Goal: Communication & Community: Participate in discussion

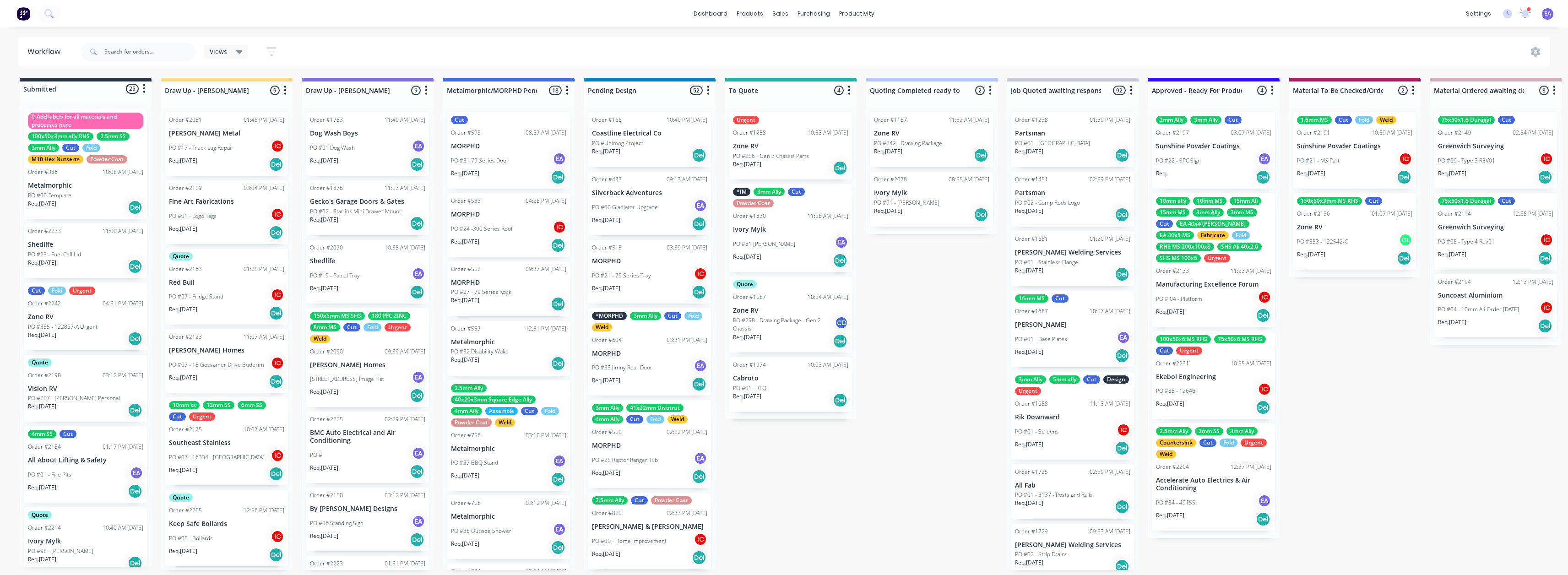
scroll to position [2, 136]
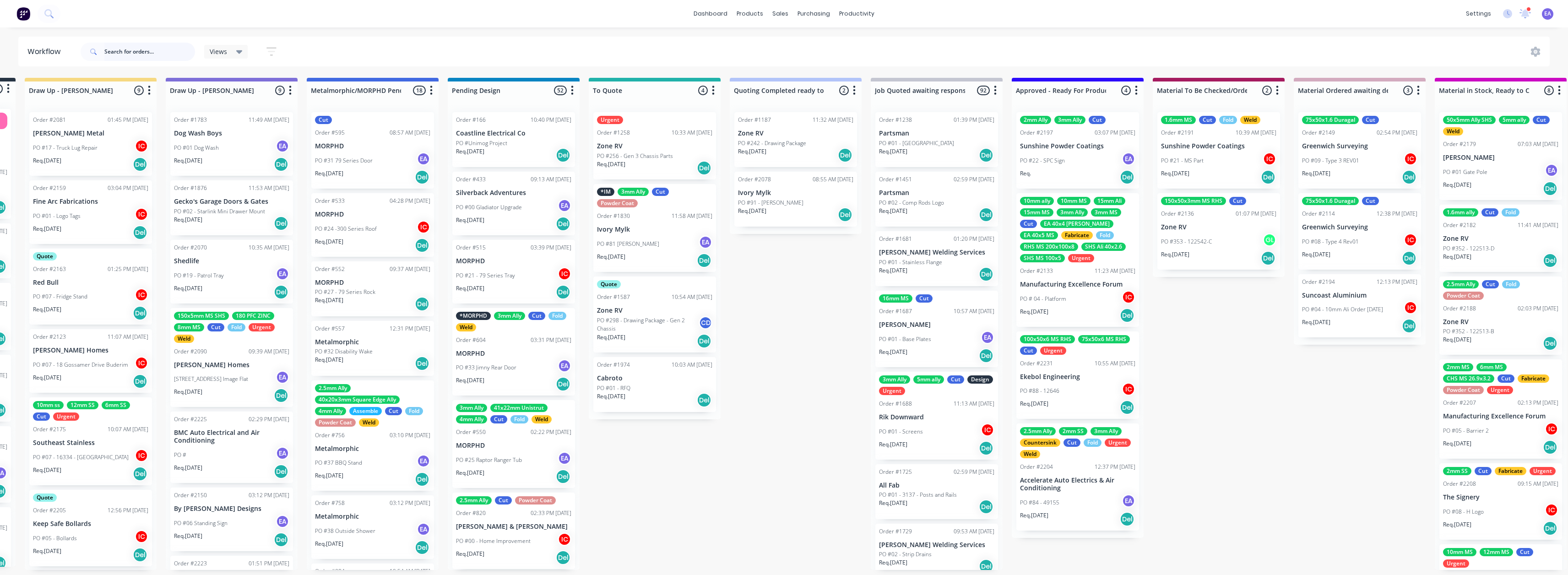
click at [164, 45] on input "text" at bounding box center [149, 52] width 91 height 18
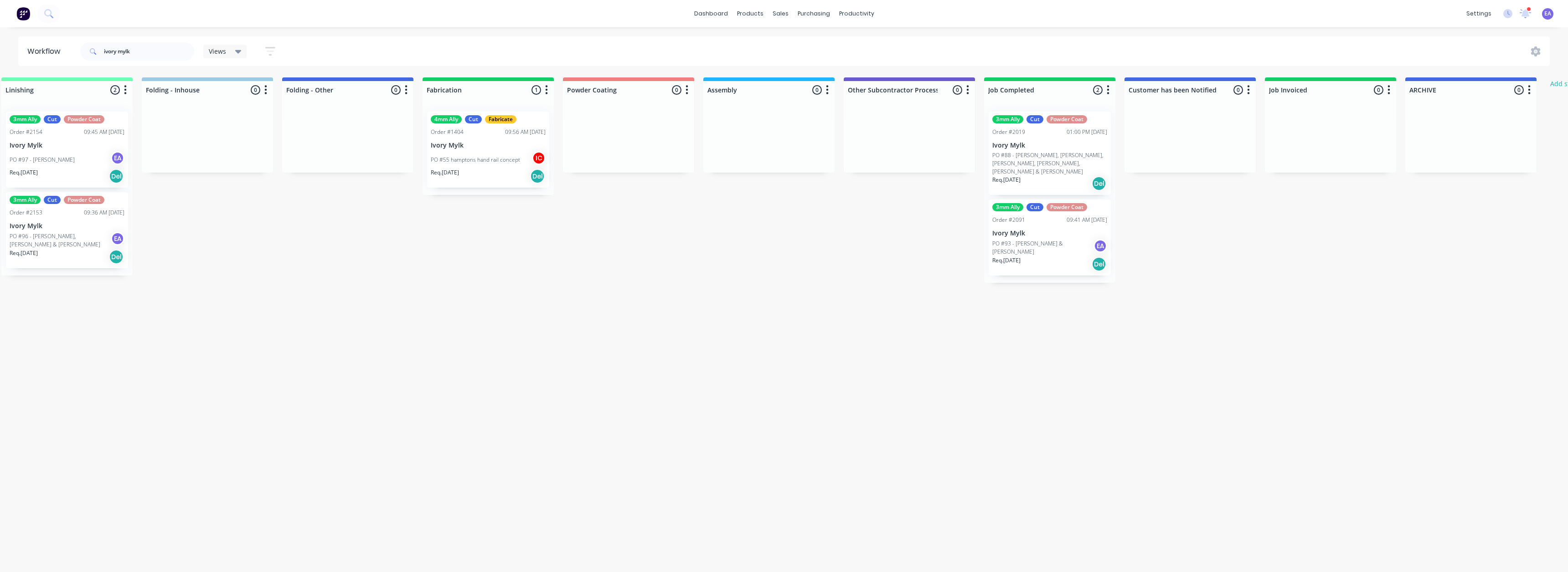
scroll to position [0, 2093]
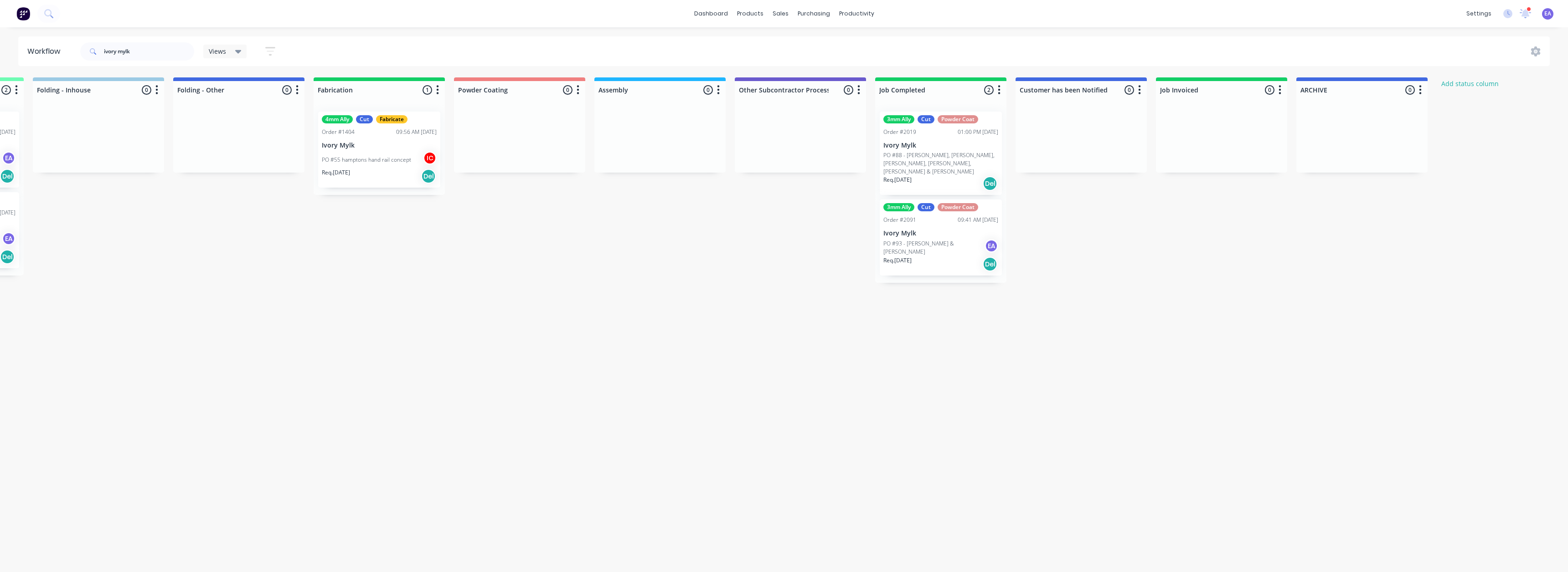
drag, startPoint x: 961, startPoint y: 321, endPoint x: 1026, endPoint y: 322, distance: 65.0
drag, startPoint x: 147, startPoint y: 52, endPoint x: 26, endPoint y: 59, distance: 121.2
click at [26, 59] on header "Workflow ivory mylk Views Save new view None (Default) edit [PERSON_NAME] edit …" at bounding box center [784, 51] width 1532 height 29
type input "safe fab"
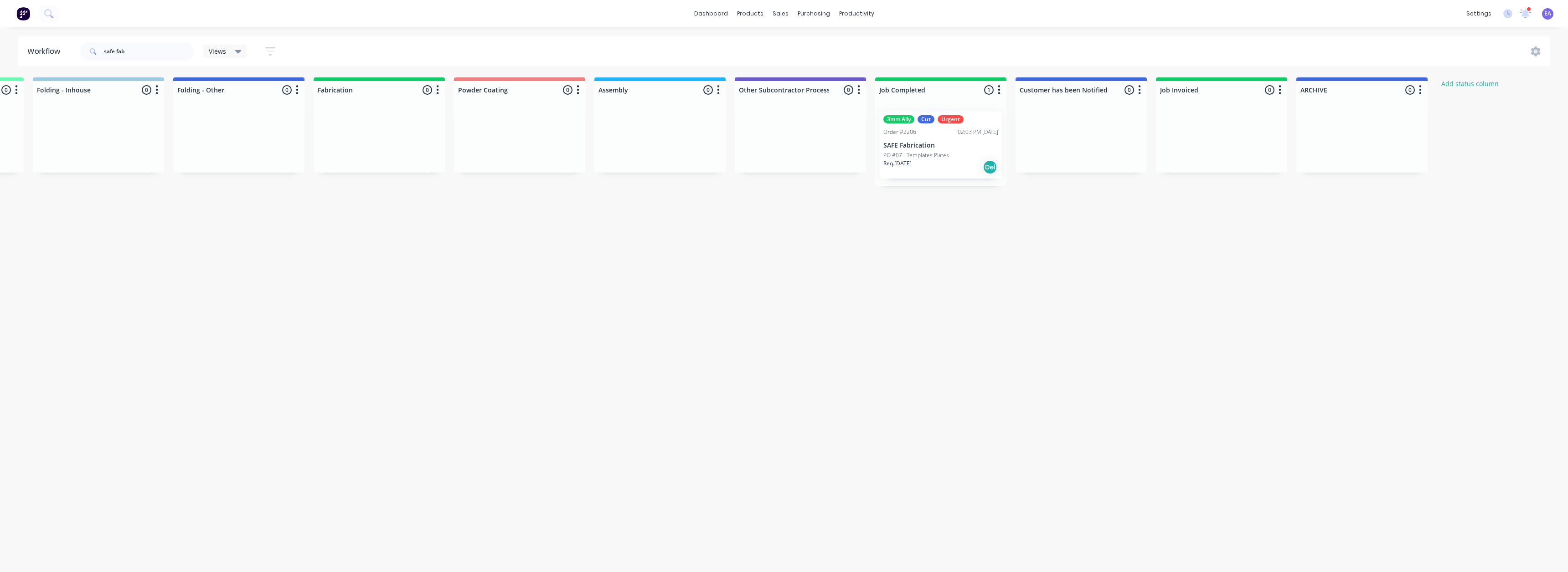
drag, startPoint x: 944, startPoint y: 260, endPoint x: 1077, endPoint y: 261, distance: 133.0
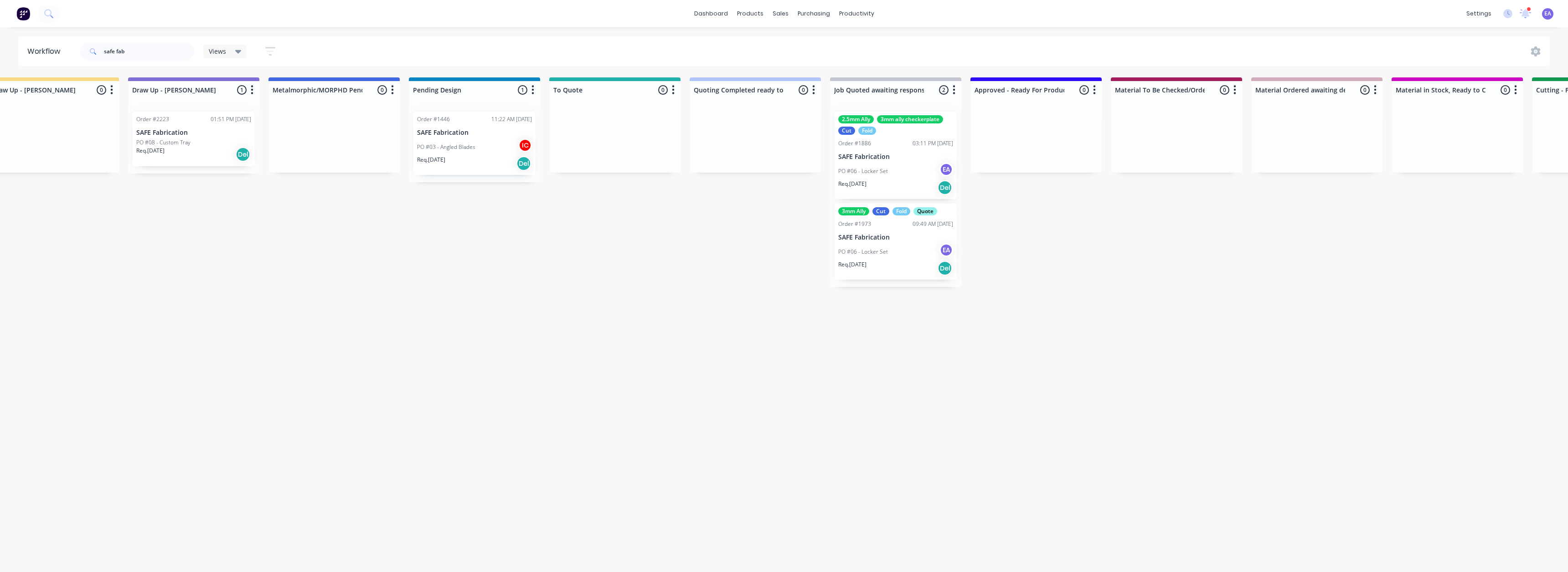
scroll to position [0, 0]
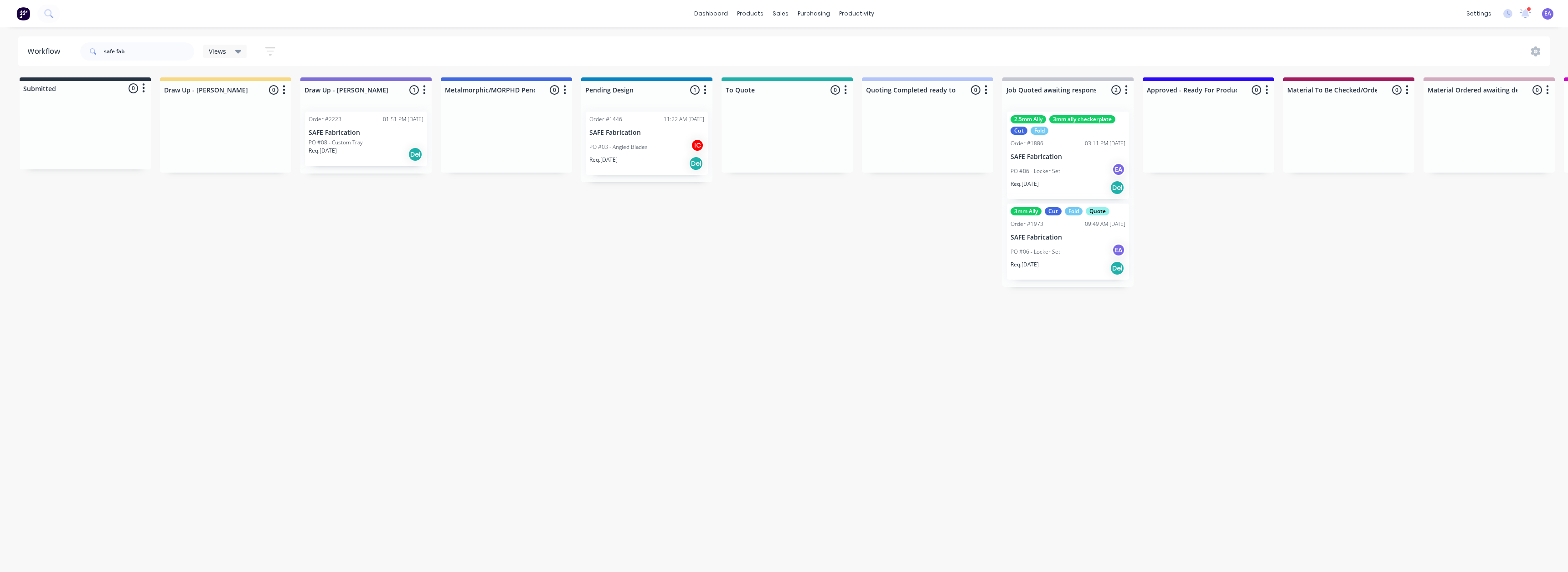
click at [1073, 171] on div "PO #06 - Locker Set EA" at bounding box center [1068, 171] width 115 height 17
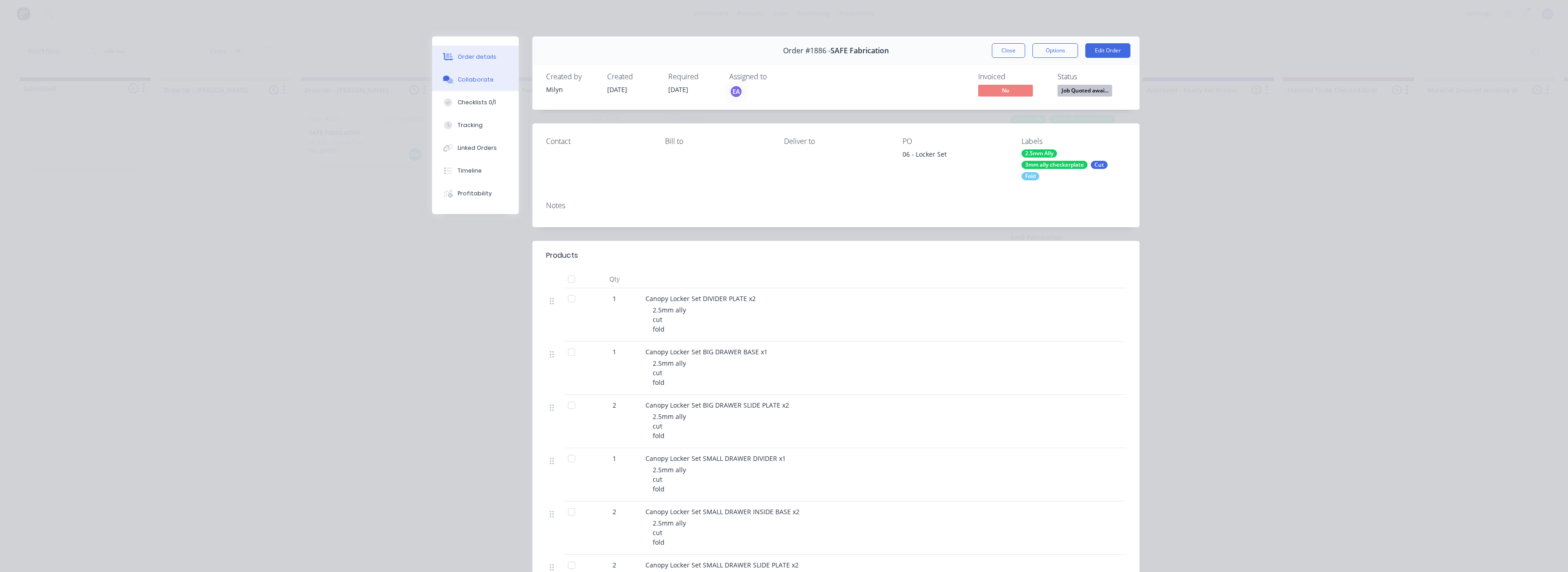
click at [457, 83] on div "Collaborate" at bounding box center [475, 80] width 36 height 8
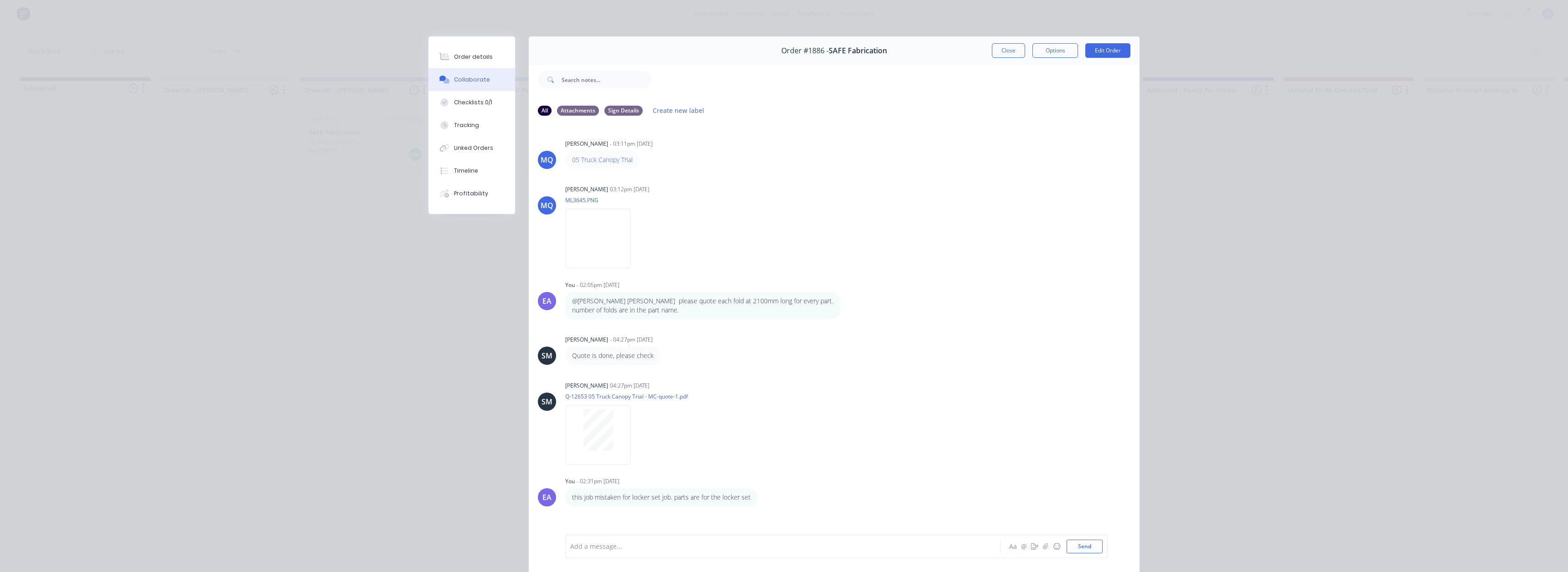
scroll to position [48, 0]
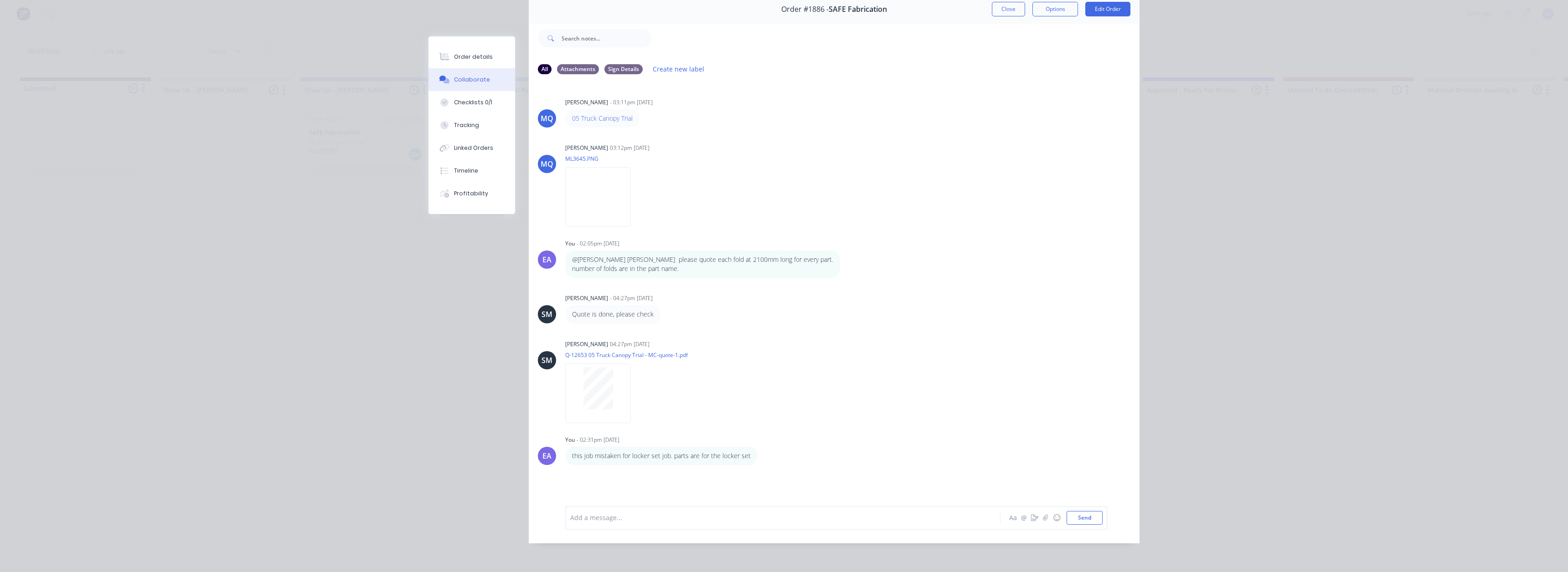
click at [599, 512] on div "Add a message..." at bounding box center [770, 517] width 399 height 13
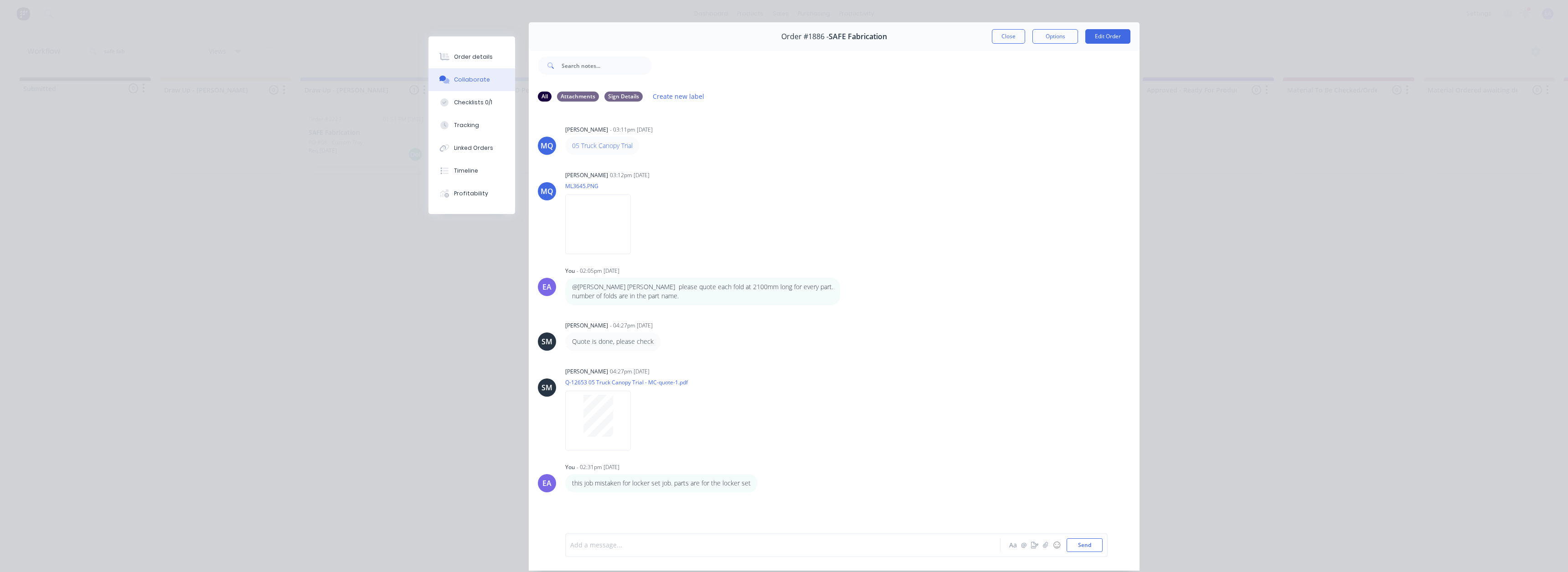
scroll to position [3, 0]
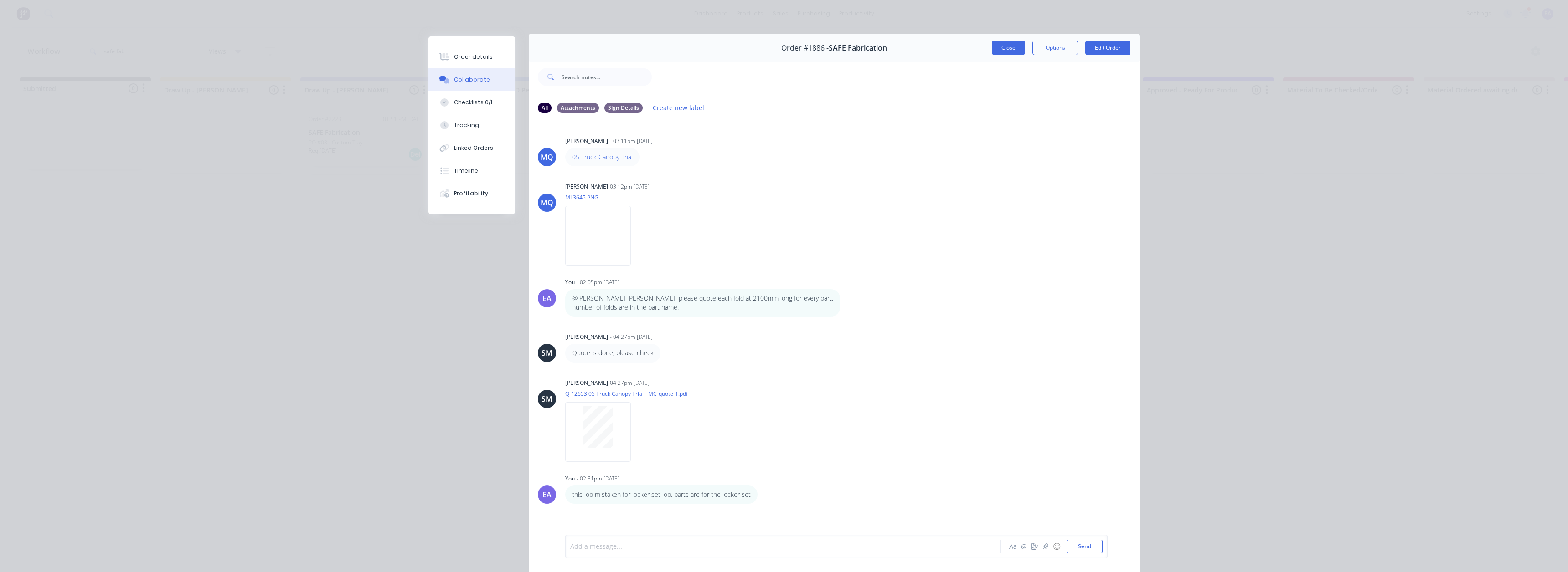
click at [1010, 50] on button "Close" at bounding box center [1009, 47] width 33 height 15
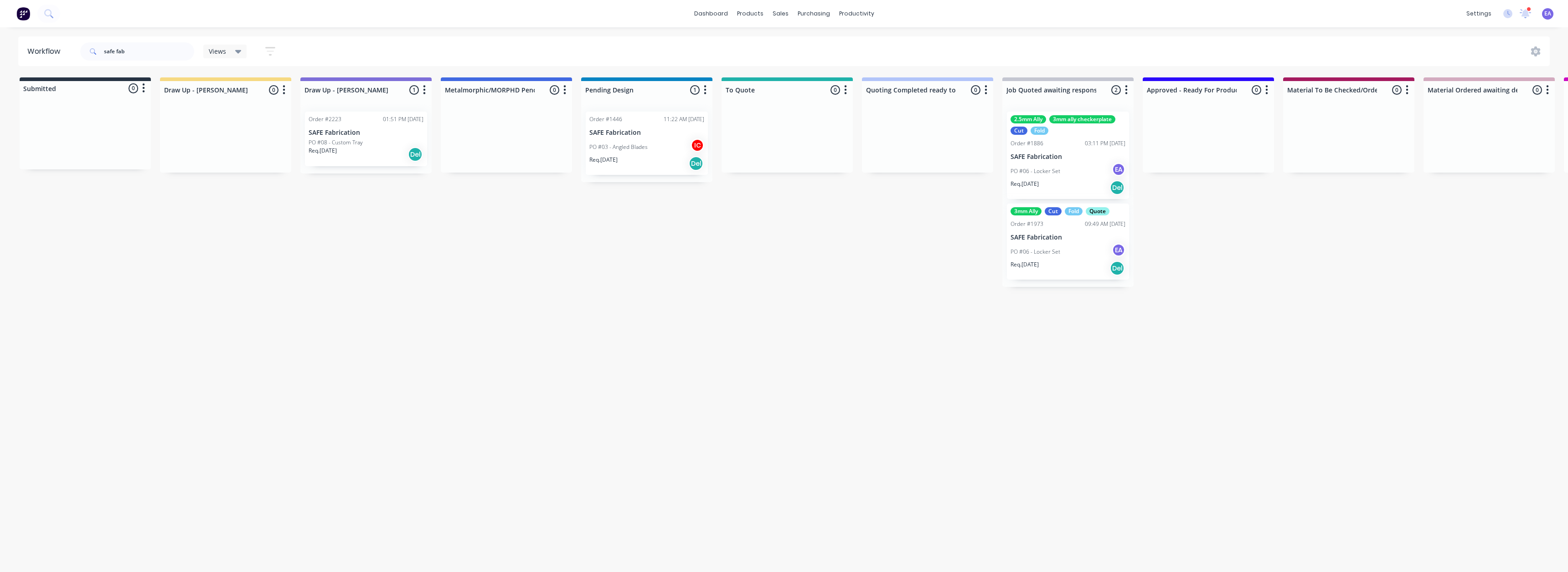
click at [1071, 240] on p "SAFE Fabrication" at bounding box center [1068, 237] width 115 height 8
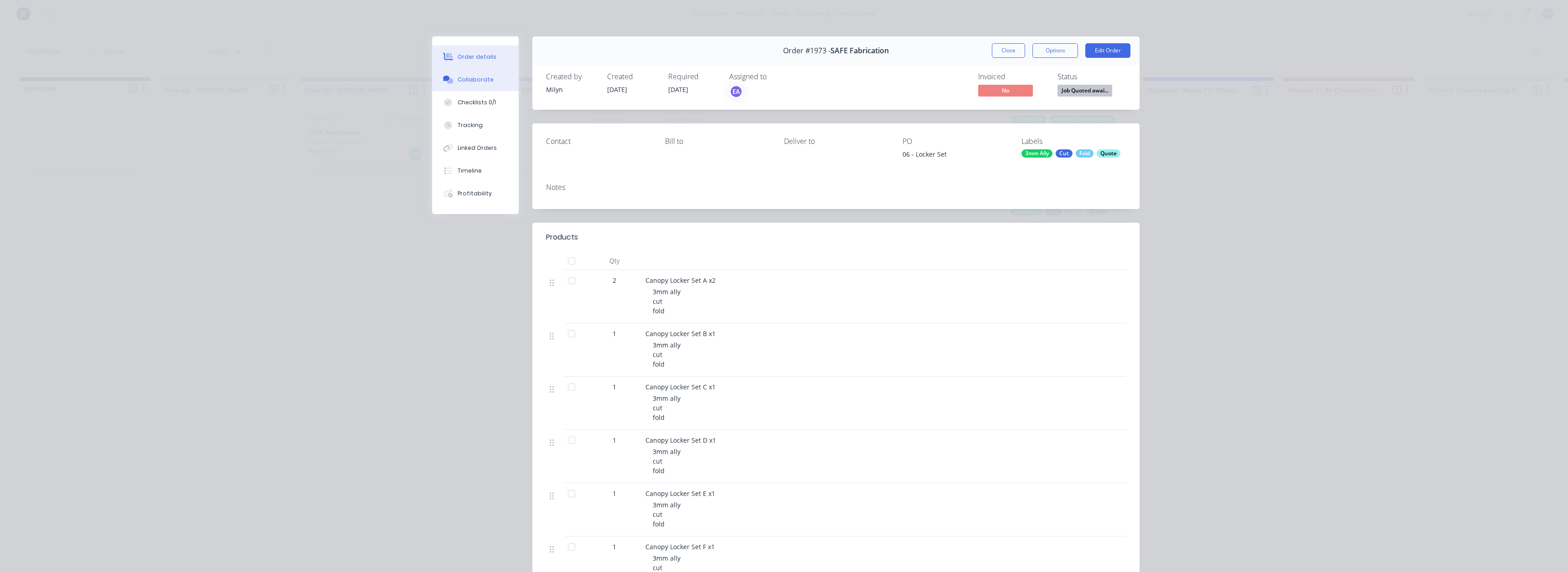
click at [470, 73] on button "Collaborate" at bounding box center [475, 80] width 87 height 23
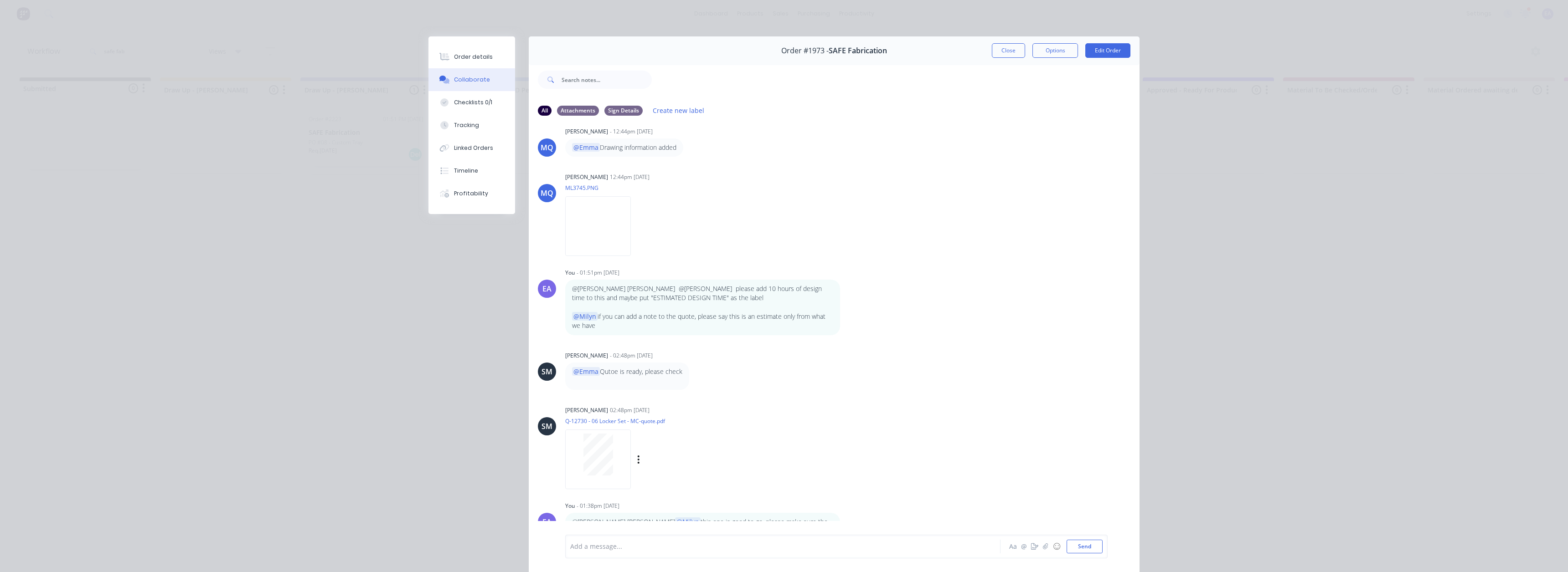
scroll to position [48, 0]
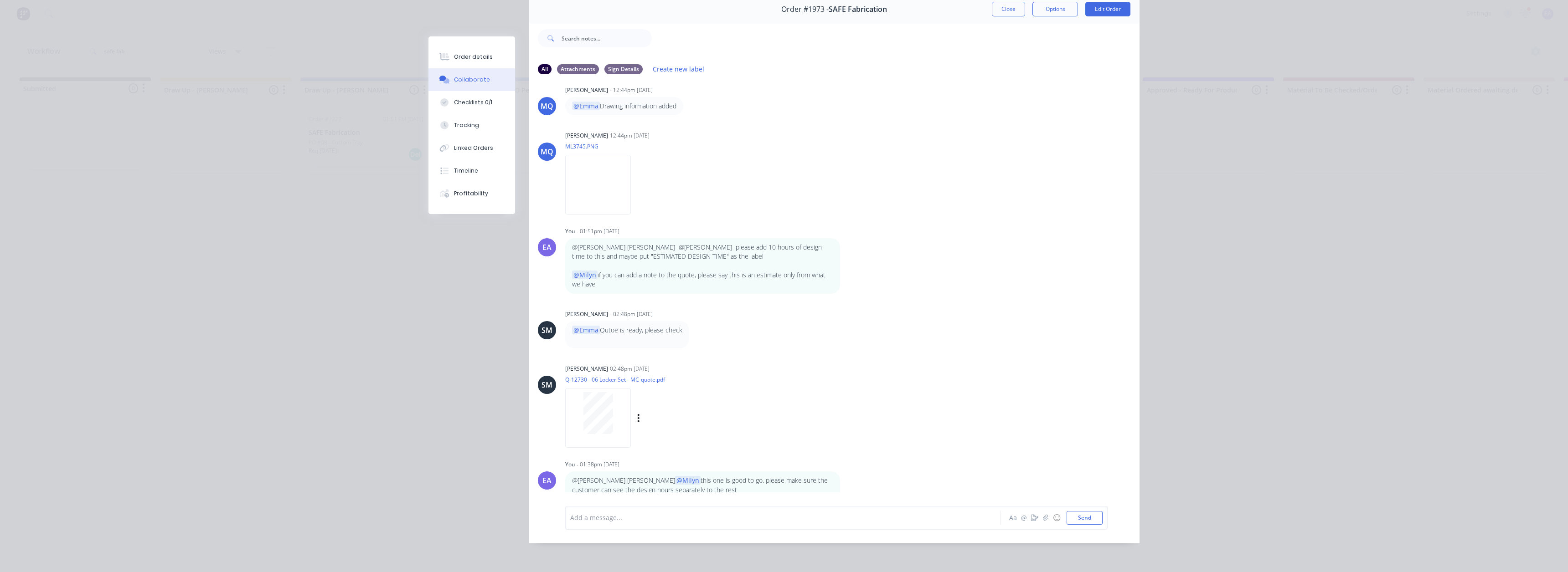
click at [638, 412] on div "Labels Download" at bounding box center [686, 418] width 103 height 13
drag, startPoint x: 635, startPoint y: 410, endPoint x: 636, endPoint y: 416, distance: 6.1
click at [638, 414] on icon "button" at bounding box center [638, 418] width 2 height 8
click at [652, 433] on button "Download" at bounding box center [699, 442] width 103 height 21
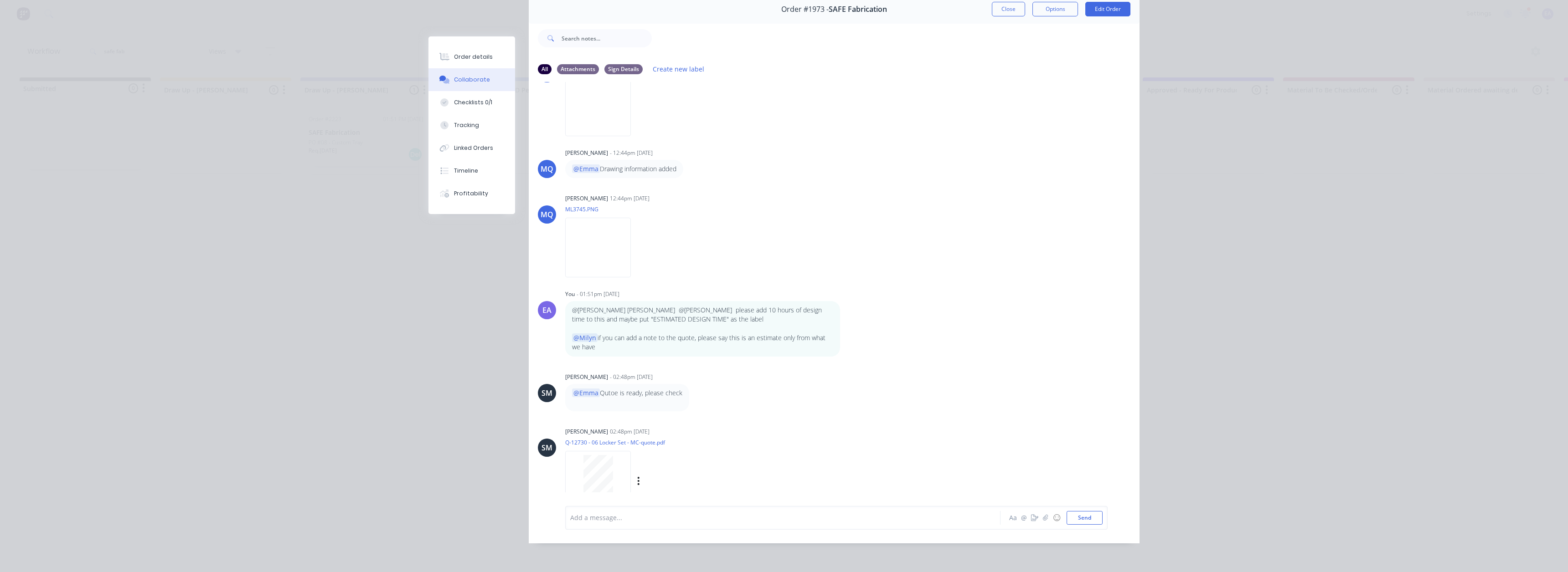
scroll to position [0, 0]
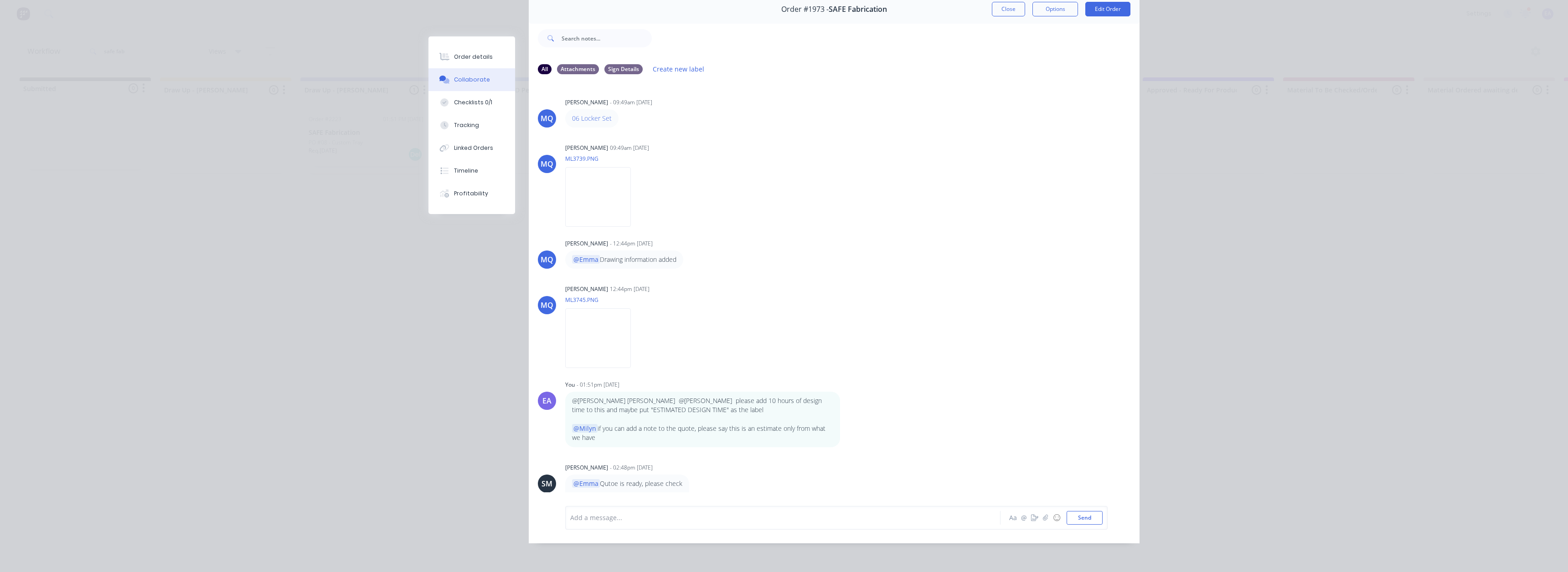
drag, startPoint x: 998, startPoint y: 6, endPoint x: 647, endPoint y: 358, distance: 497.1
click at [998, 6] on button "Close" at bounding box center [1009, 9] width 33 height 15
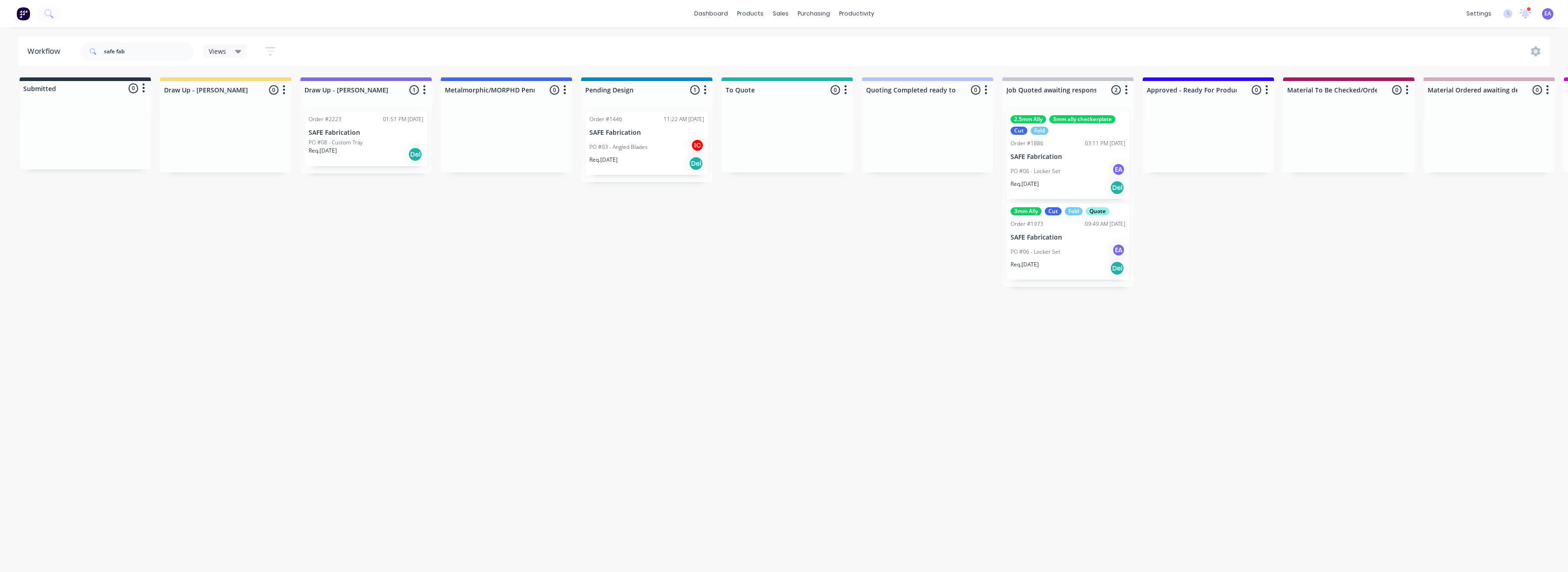
click at [1072, 155] on p "SAFE Fabrication" at bounding box center [1068, 157] width 115 height 8
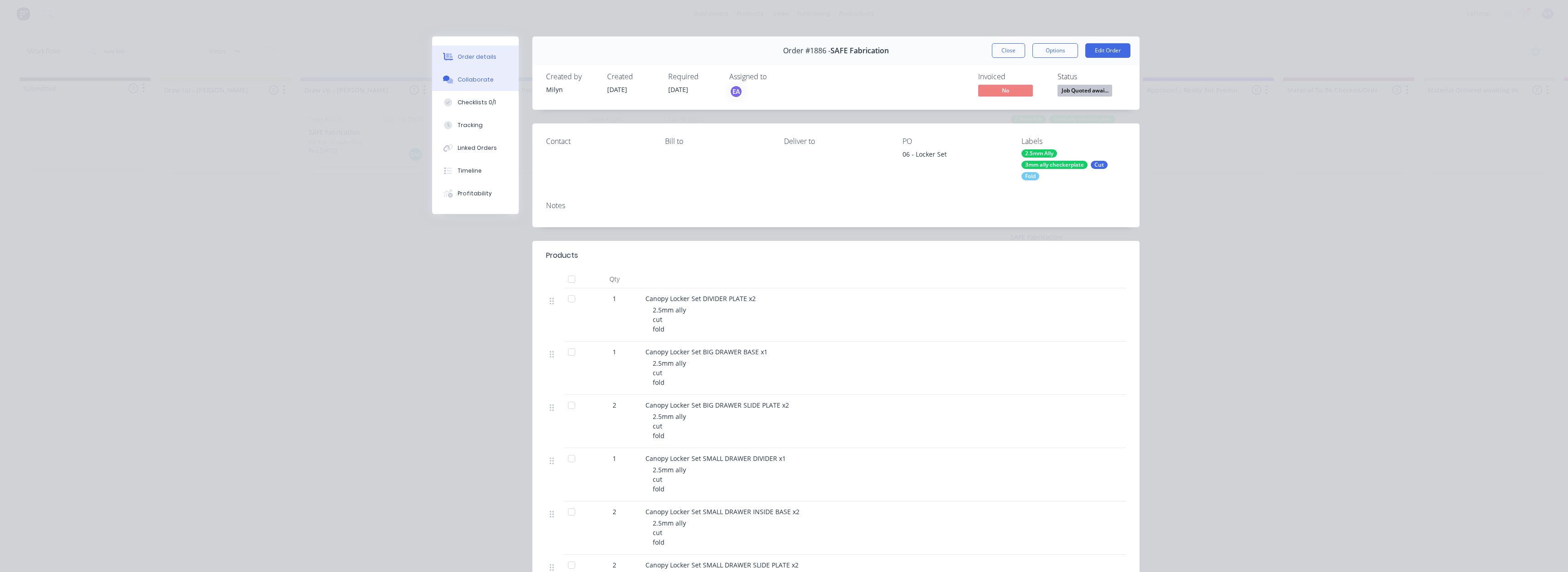
click at [462, 78] on div "Collaborate" at bounding box center [475, 80] width 36 height 8
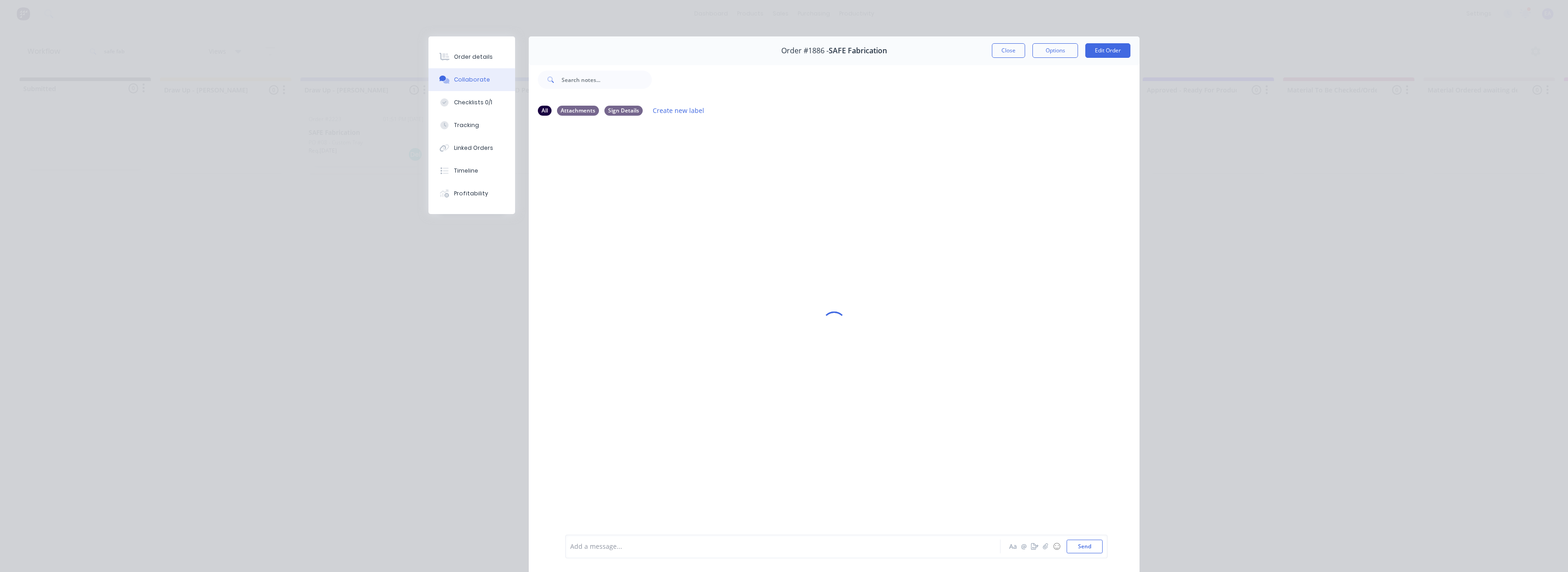
click at [623, 543] on div at bounding box center [771, 547] width 399 height 10
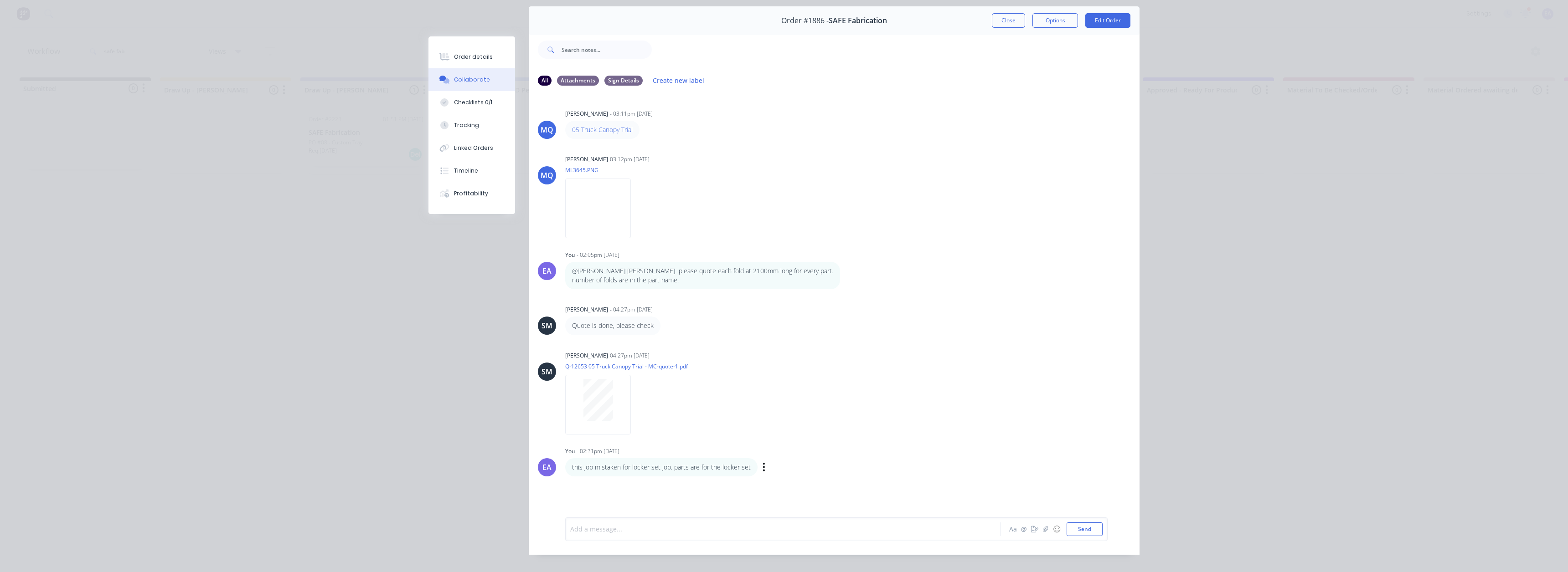
scroll to position [48, 0]
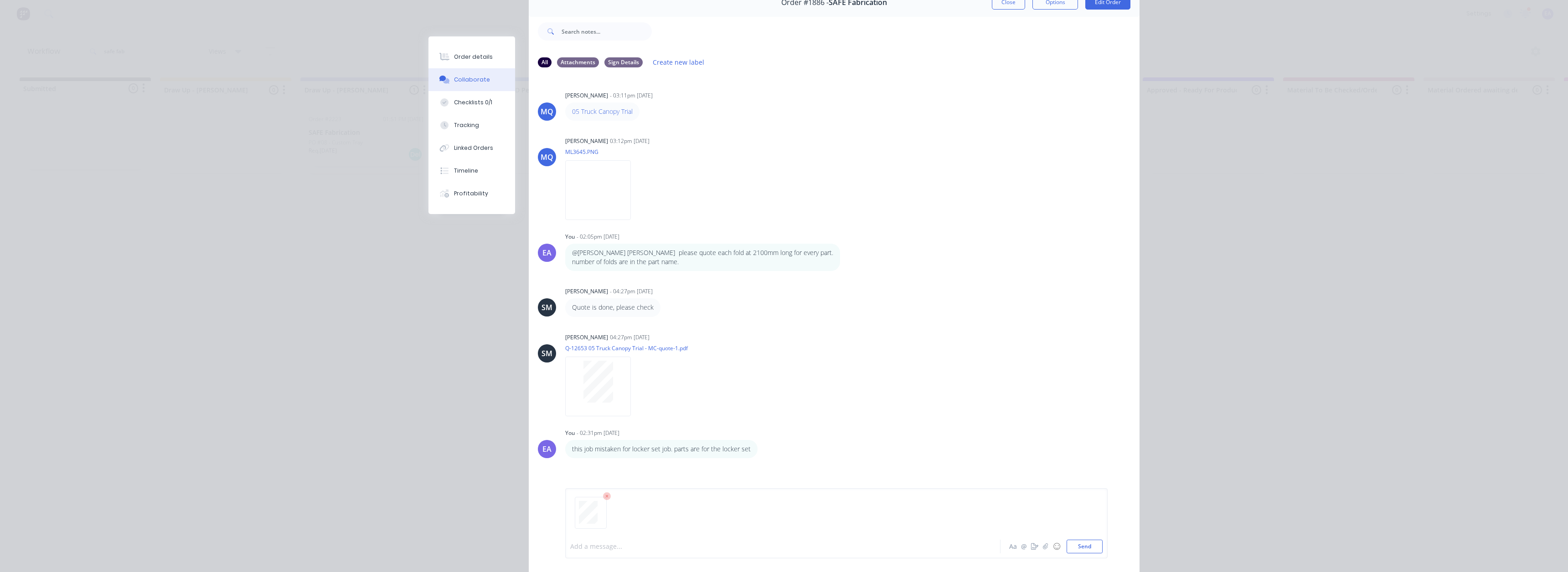
click at [609, 545] on div at bounding box center [771, 547] width 399 height 10
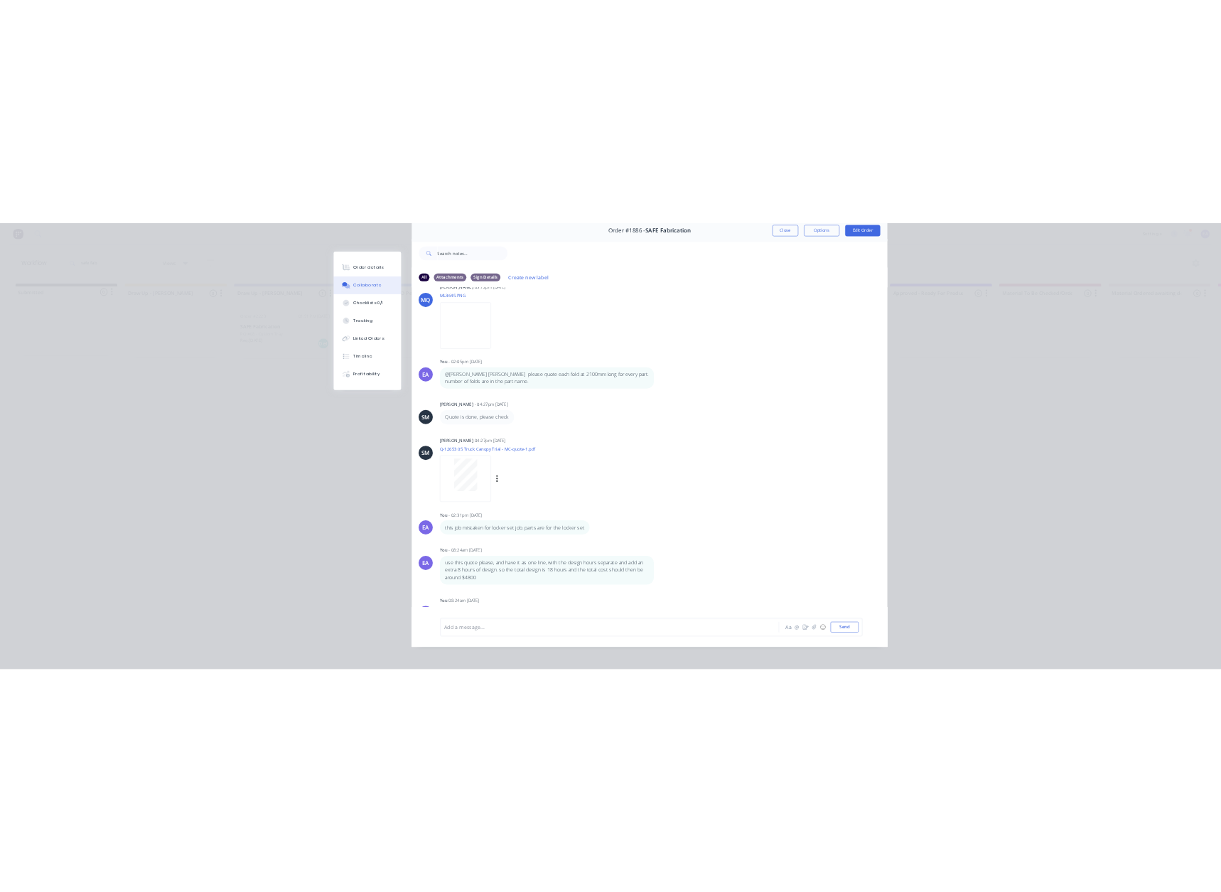
scroll to position [209, 0]
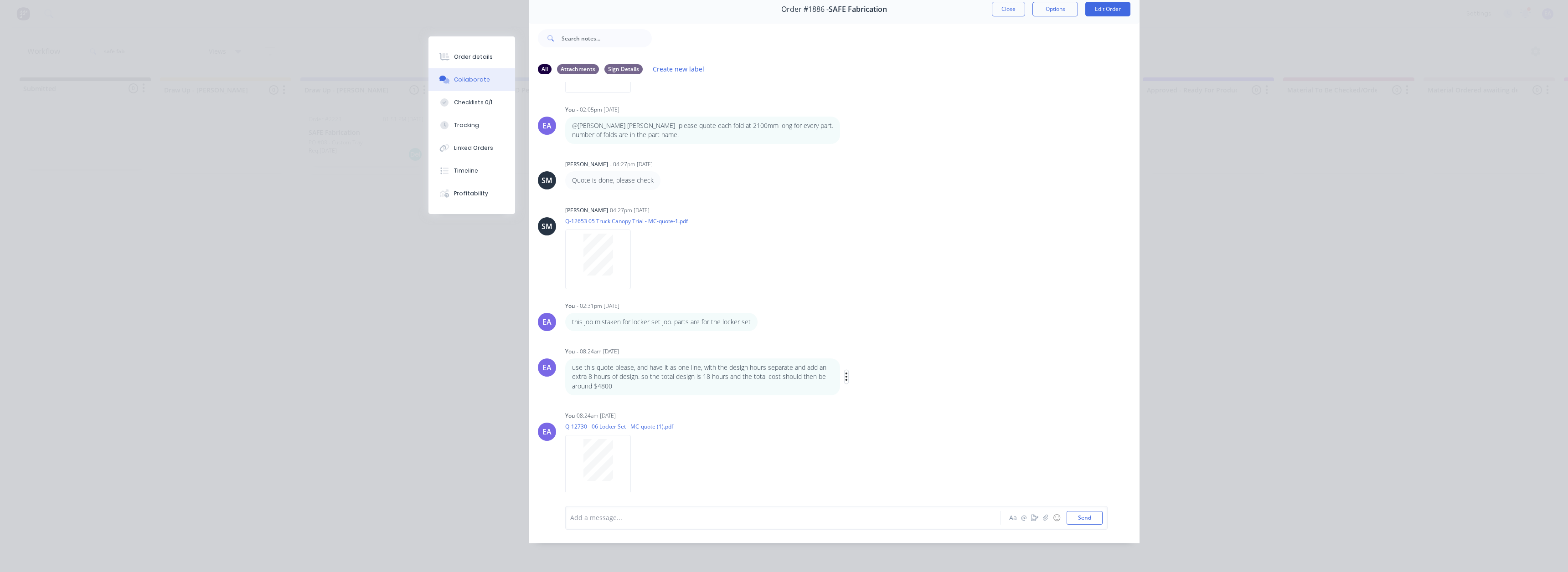
click at [845, 372] on icon "button" at bounding box center [846, 377] width 3 height 10
click at [864, 386] on button "Edit" at bounding box center [880, 393] width 58 height 15
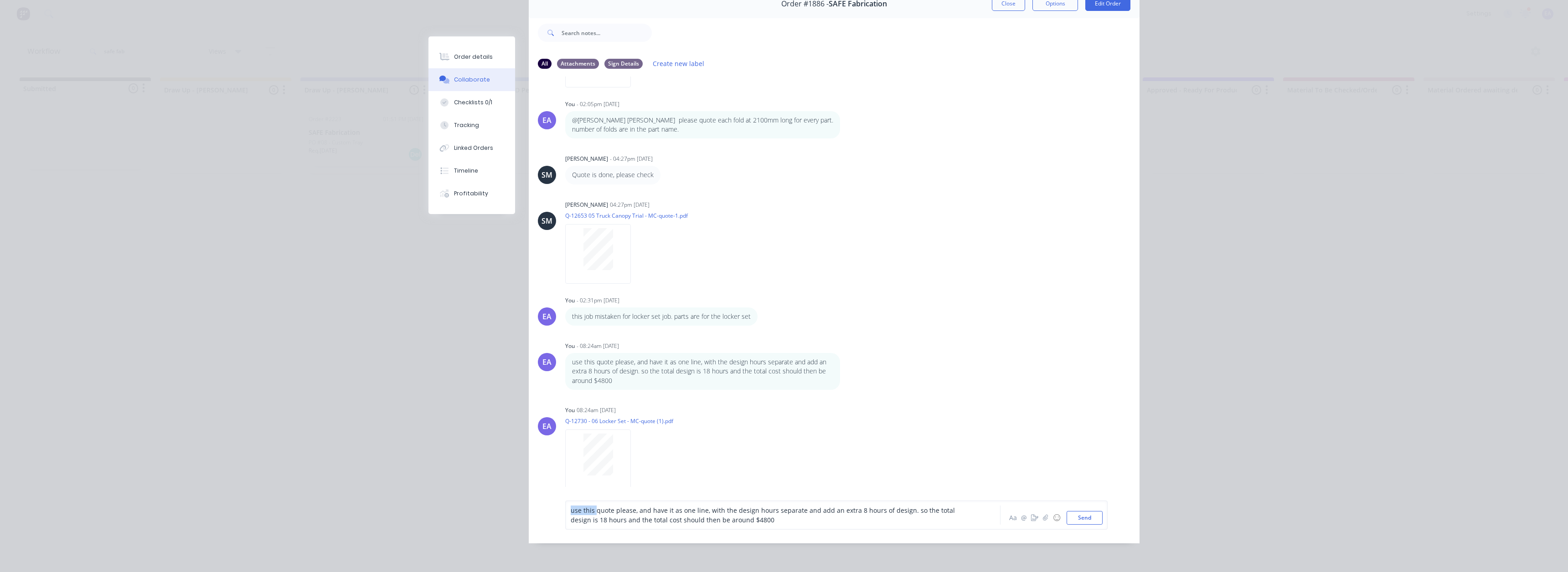
drag, startPoint x: 592, startPoint y: 517, endPoint x: 568, endPoint y: 516, distance: 24.0
click at [571, 516] on span "use this quote please, and have it as one line, with the design hours separate …" at bounding box center [764, 515] width 386 height 18
click at [899, 526] on div "@Milyn @[PERSON_NAME] @[PERSON_NAME] [PERSON_NAME] use this quote please, and h…" at bounding box center [771, 519] width 399 height 29
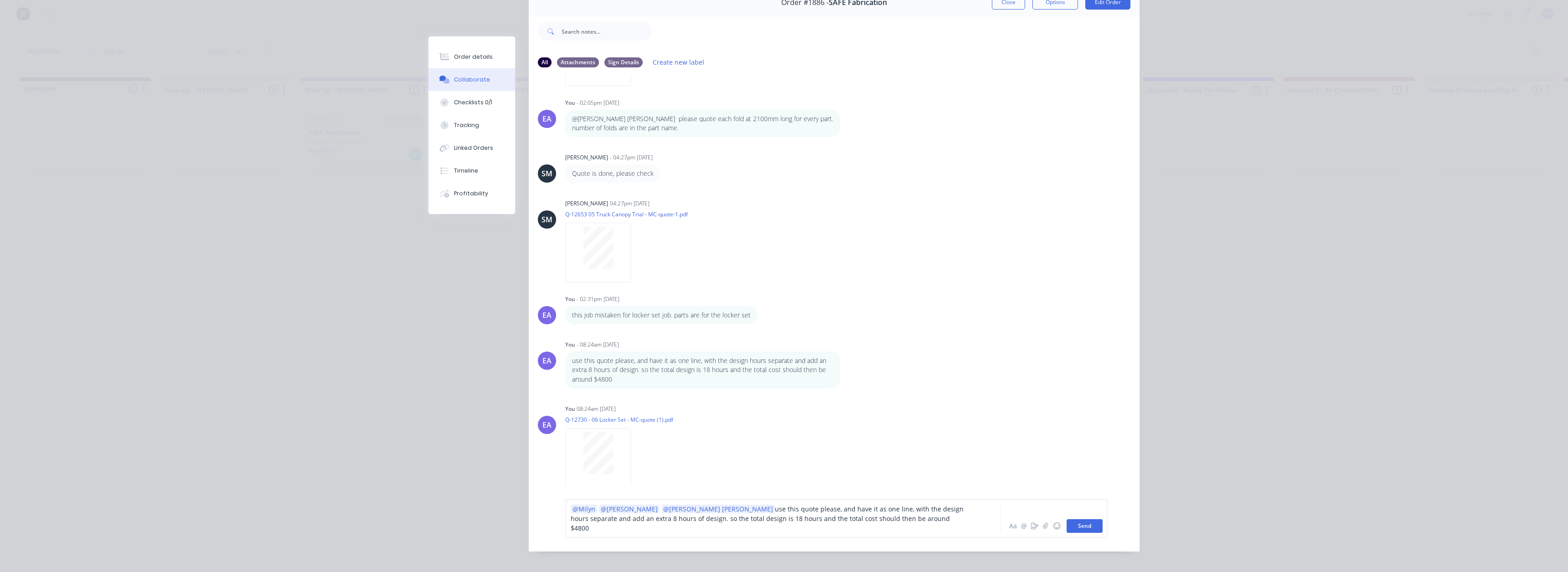
click at [1082, 523] on button "Send" at bounding box center [1085, 526] width 36 height 13
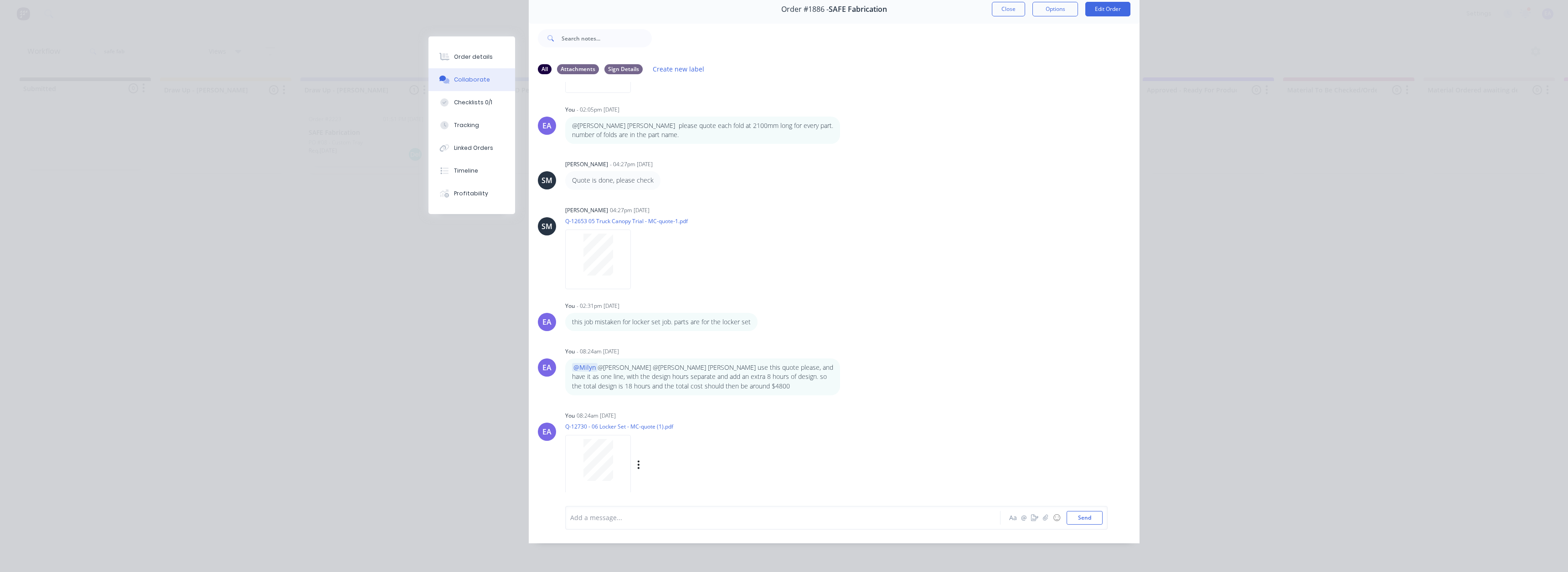
click at [912, 409] on div "EA You 08:24am [DATE] Q-12730 - 06 Locker Set - MC-quote (1).pdf Labels Downloa…" at bounding box center [834, 450] width 611 height 82
click at [1007, 2] on button "Close" at bounding box center [1009, 9] width 33 height 15
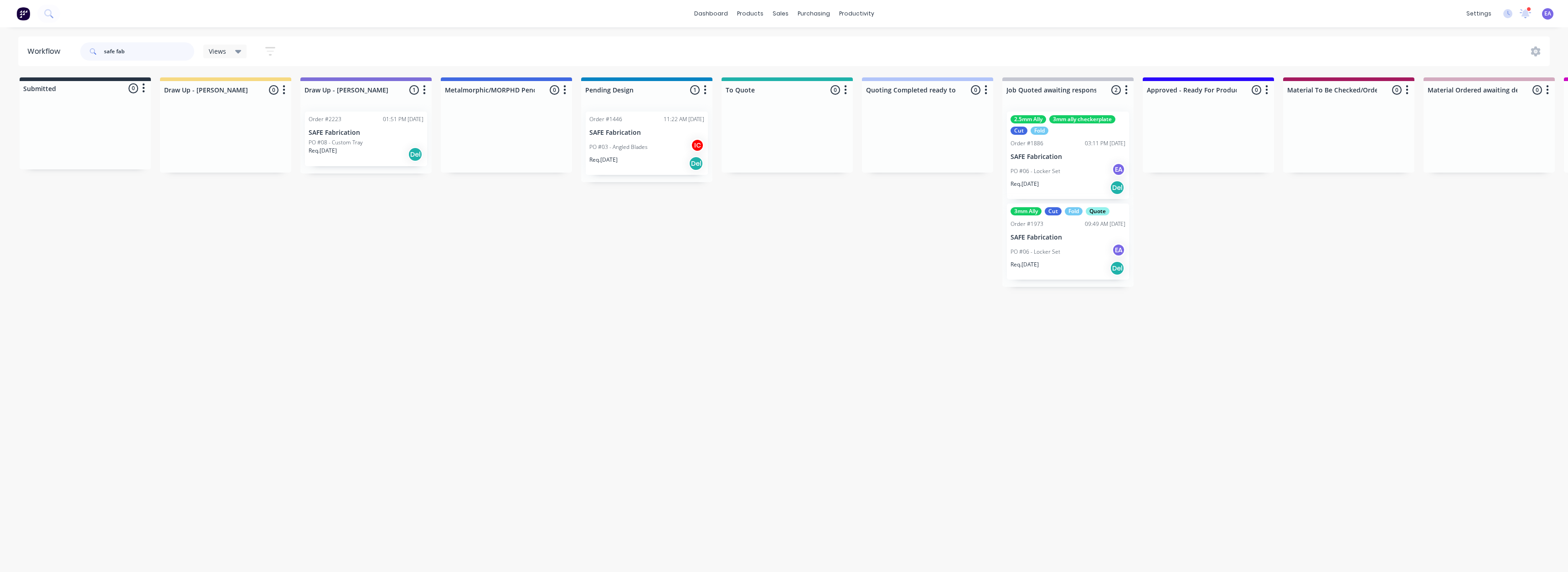
drag, startPoint x: 103, startPoint y: 55, endPoint x: 26, endPoint y: 62, distance: 77.3
click at [24, 59] on header "Workflow safe fab Views Save new view None (Default) edit [PERSON_NAME] edit [P…" at bounding box center [784, 51] width 1532 height 29
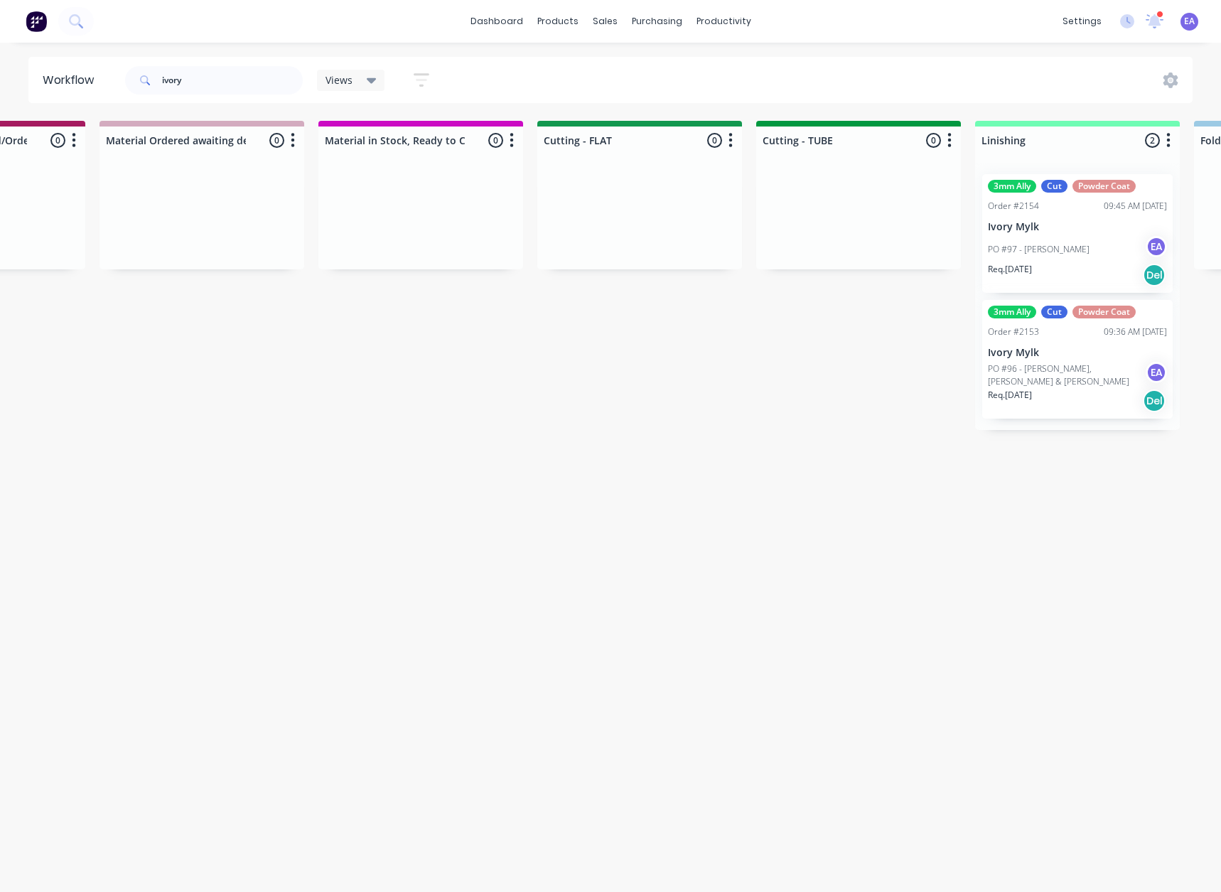
scroll to position [0, 4485]
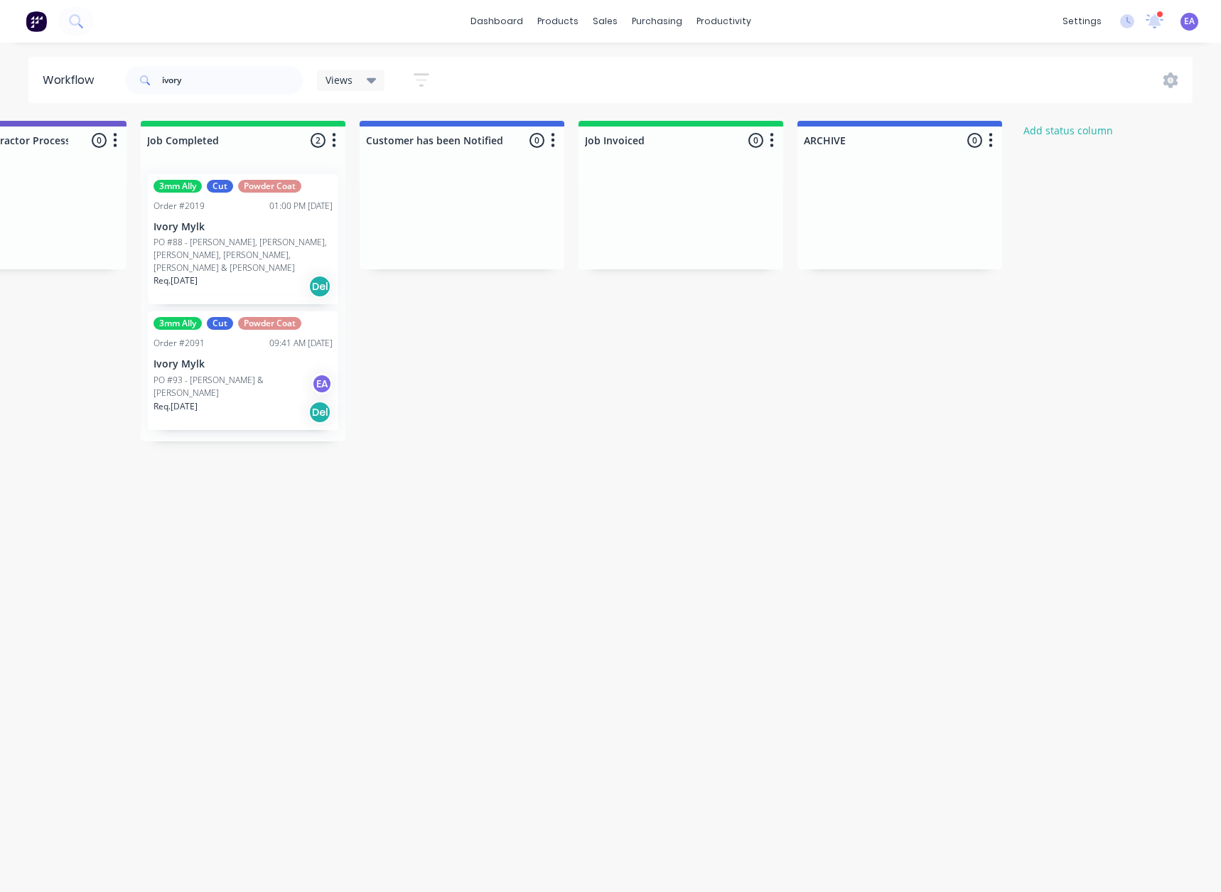
drag, startPoint x: 706, startPoint y: 472, endPoint x: 730, endPoint y: 472, distance: 24.9
click at [264, 253] on p "PO #88 - [PERSON_NAME], [PERSON_NAME], [PERSON_NAME], [PERSON_NAME], [PERSON_NA…" at bounding box center [242, 255] width 179 height 38
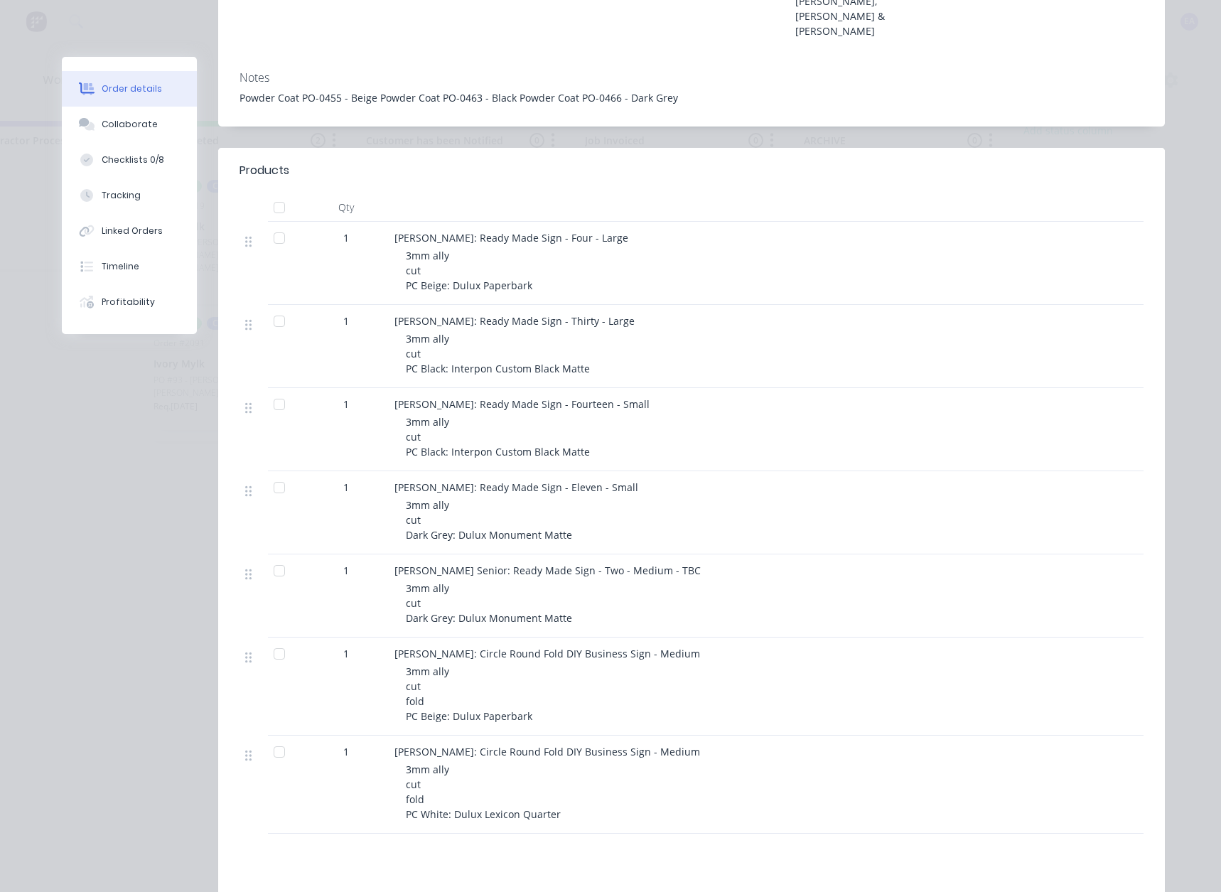
scroll to position [213, 0]
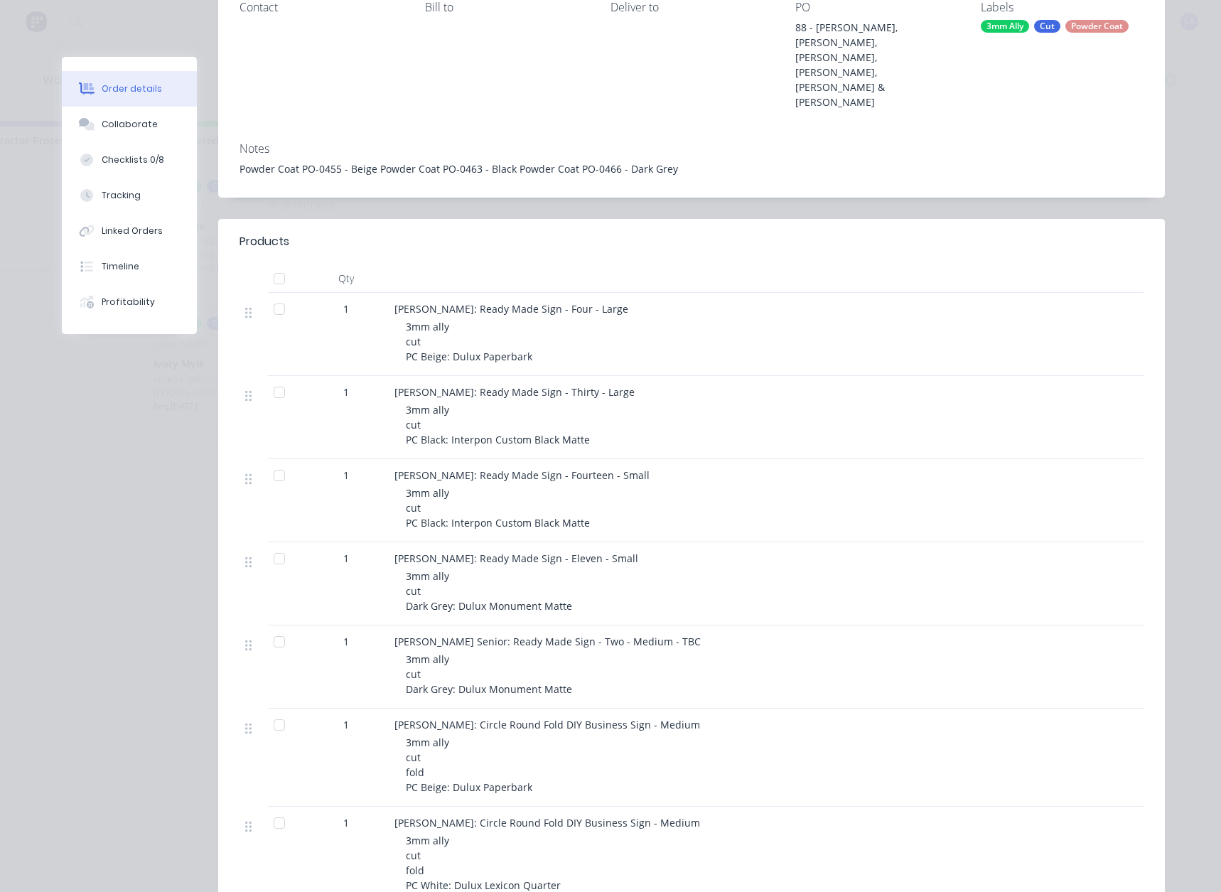
click at [274, 627] on div at bounding box center [279, 641] width 28 height 28
drag, startPoint x: 390, startPoint y: 498, endPoint x: 440, endPoint y: 499, distance: 49.7
click at [440, 551] on span "[PERSON_NAME]: Ready Made Sign - Eleven - Small" at bounding box center [516, 557] width 244 height 13
copy span "[PERSON_NAME]"
drag, startPoint x: 273, startPoint y: 495, endPoint x: 252, endPoint y: 494, distance: 20.6
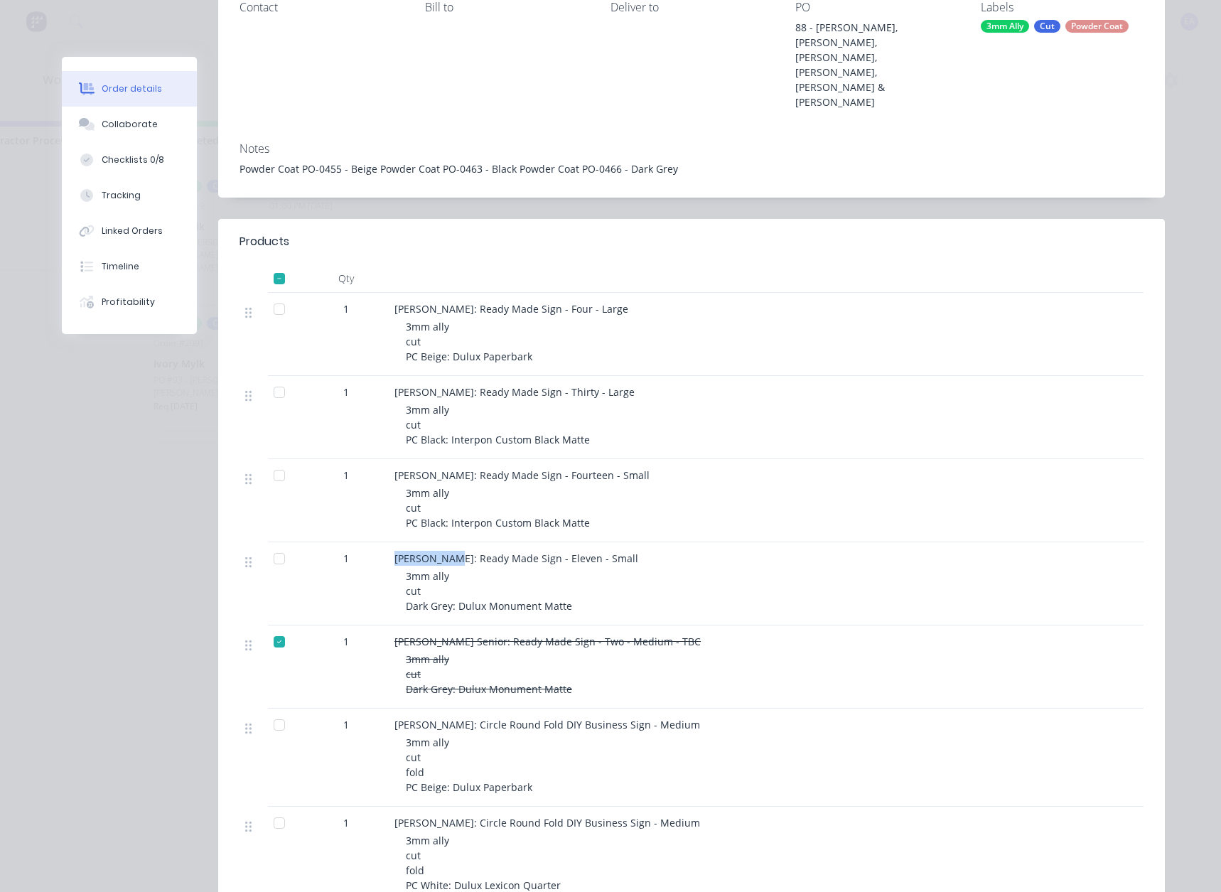
click at [273, 544] on div at bounding box center [279, 558] width 28 height 28
click at [275, 461] on div at bounding box center [279, 475] width 28 height 28
drag, startPoint x: 389, startPoint y: 416, endPoint x: 462, endPoint y: 418, distance: 72.5
click at [462, 468] on span "[PERSON_NAME]: Ready Made Sign - Fourteen - Small" at bounding box center [521, 474] width 255 height 13
copy span "[PERSON_NAME]"
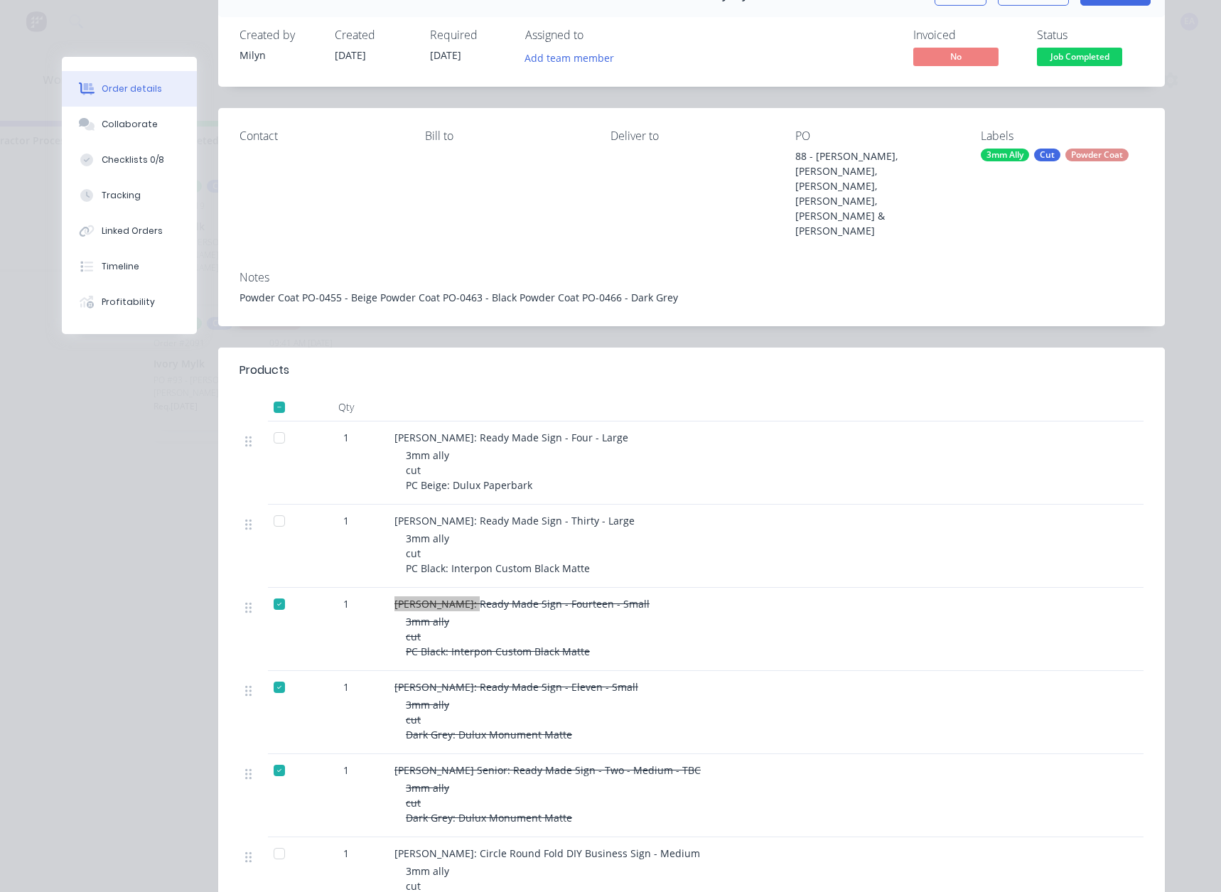
scroll to position [71, 0]
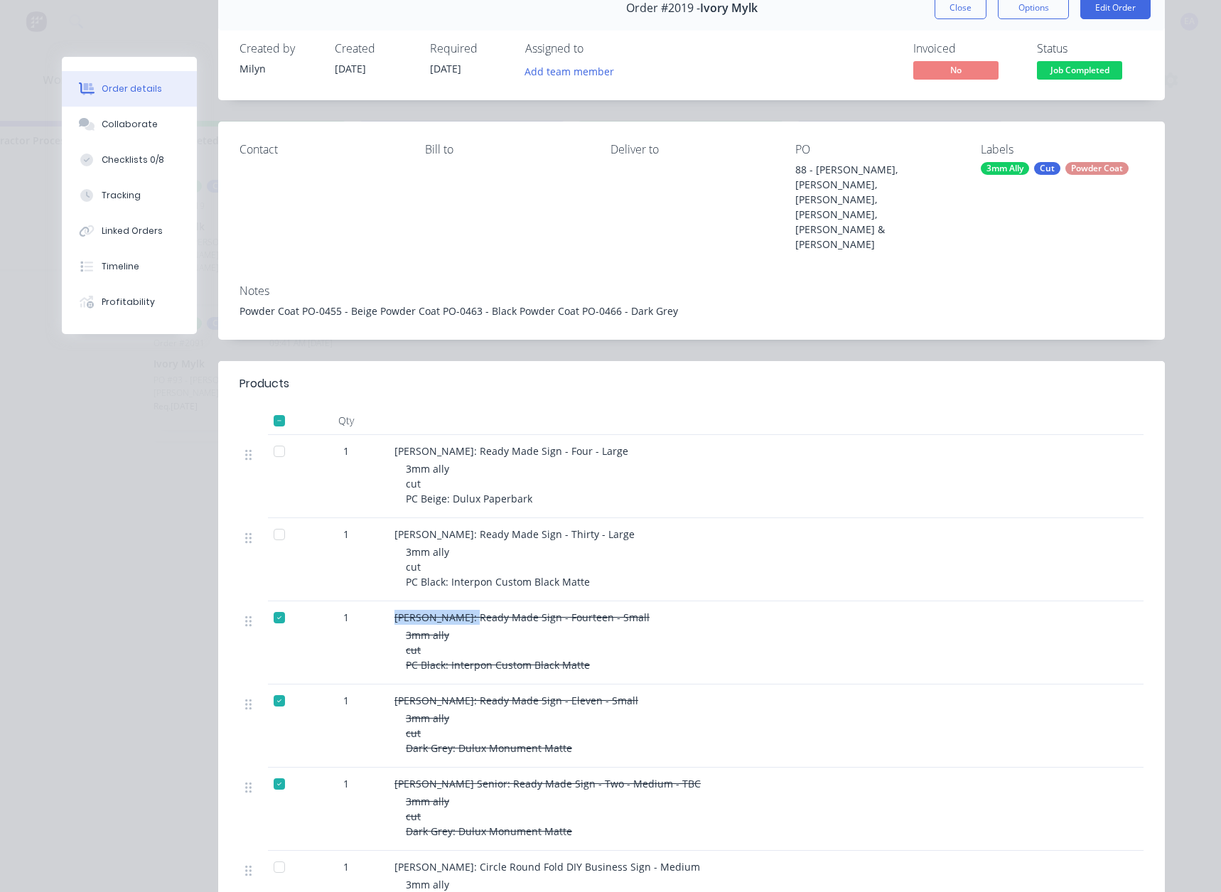
drag, startPoint x: 965, startPoint y: 12, endPoint x: 888, endPoint y: 364, distance: 360.7
click at [965, 12] on button "Close" at bounding box center [960, 7] width 52 height 23
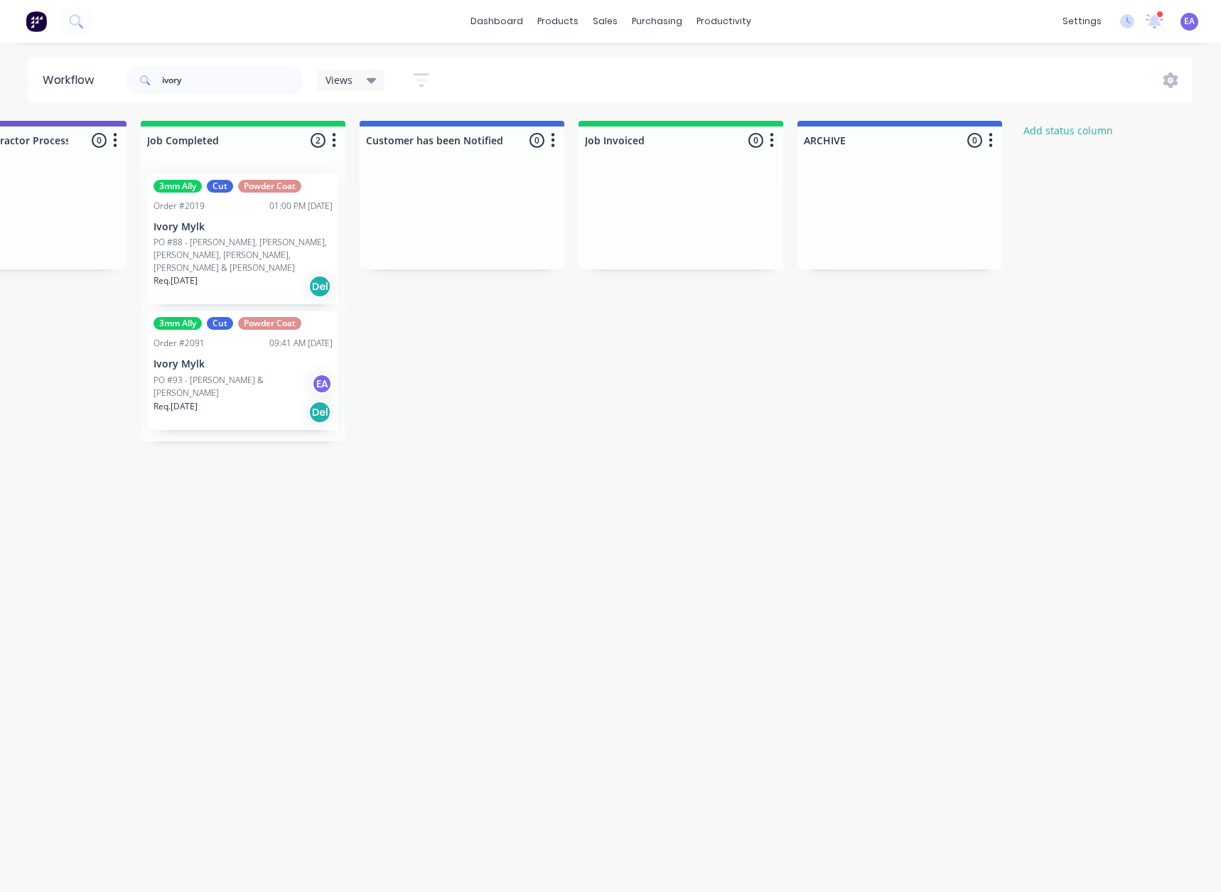
click at [254, 400] on div "Req. [DATE] Del" at bounding box center [242, 412] width 179 height 24
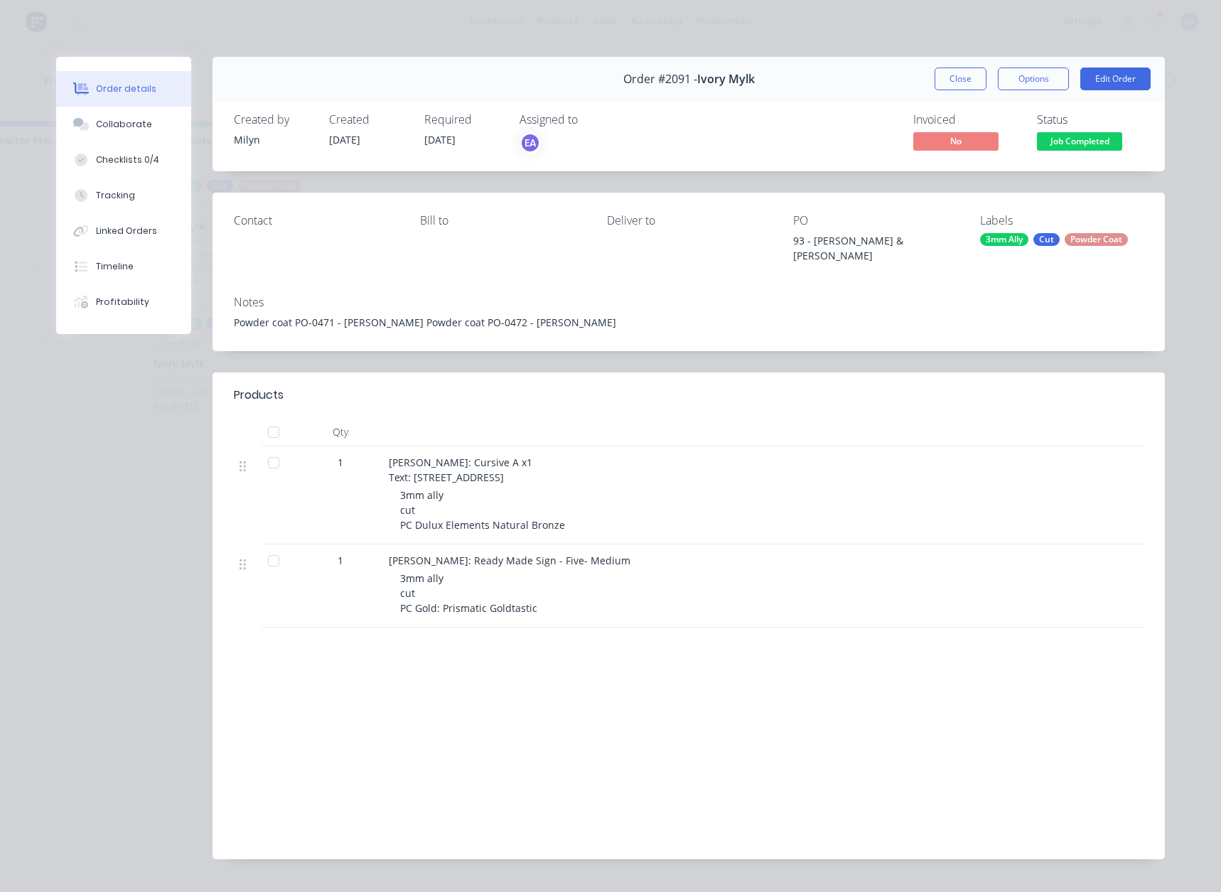
drag, startPoint x: 264, startPoint y: 448, endPoint x: 267, endPoint y: 509, distance: 60.5
click at [264, 448] on div at bounding box center [273, 462] width 28 height 28
click at [267, 556] on div at bounding box center [273, 560] width 28 height 28
click at [953, 84] on button "Close" at bounding box center [960, 78] width 52 height 23
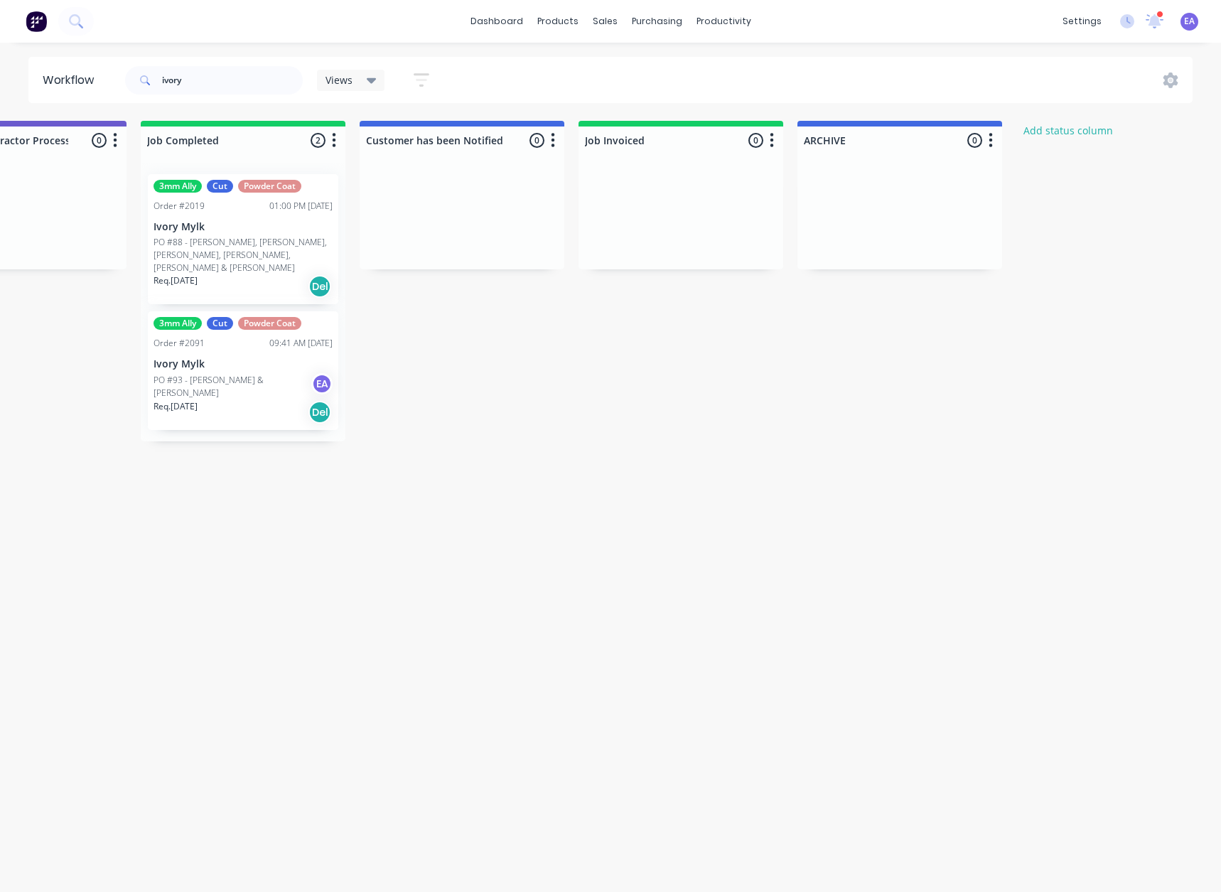
click at [244, 258] on p "PO #88 - [PERSON_NAME], [PERSON_NAME], [PERSON_NAME], [PERSON_NAME], [PERSON_NA…" at bounding box center [242, 255] width 179 height 38
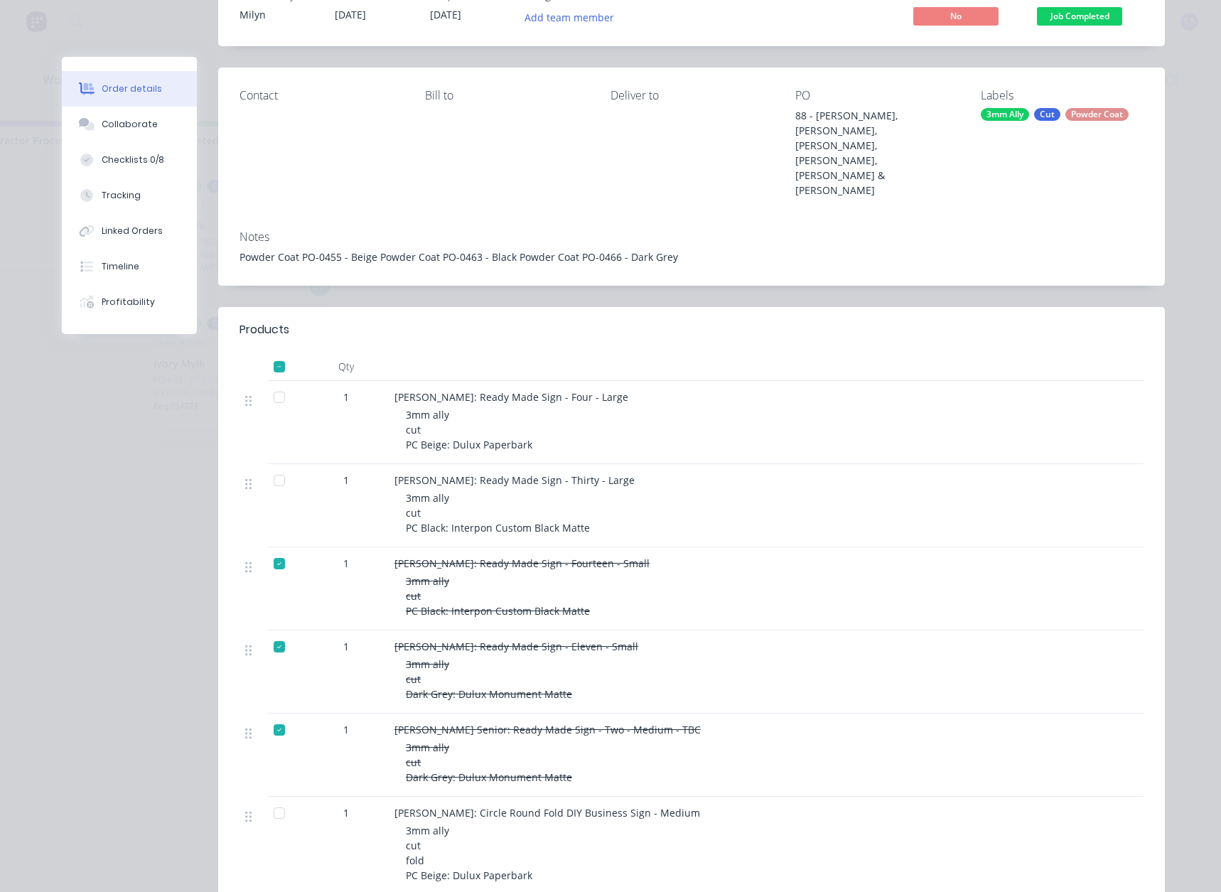
scroll to position [213, 0]
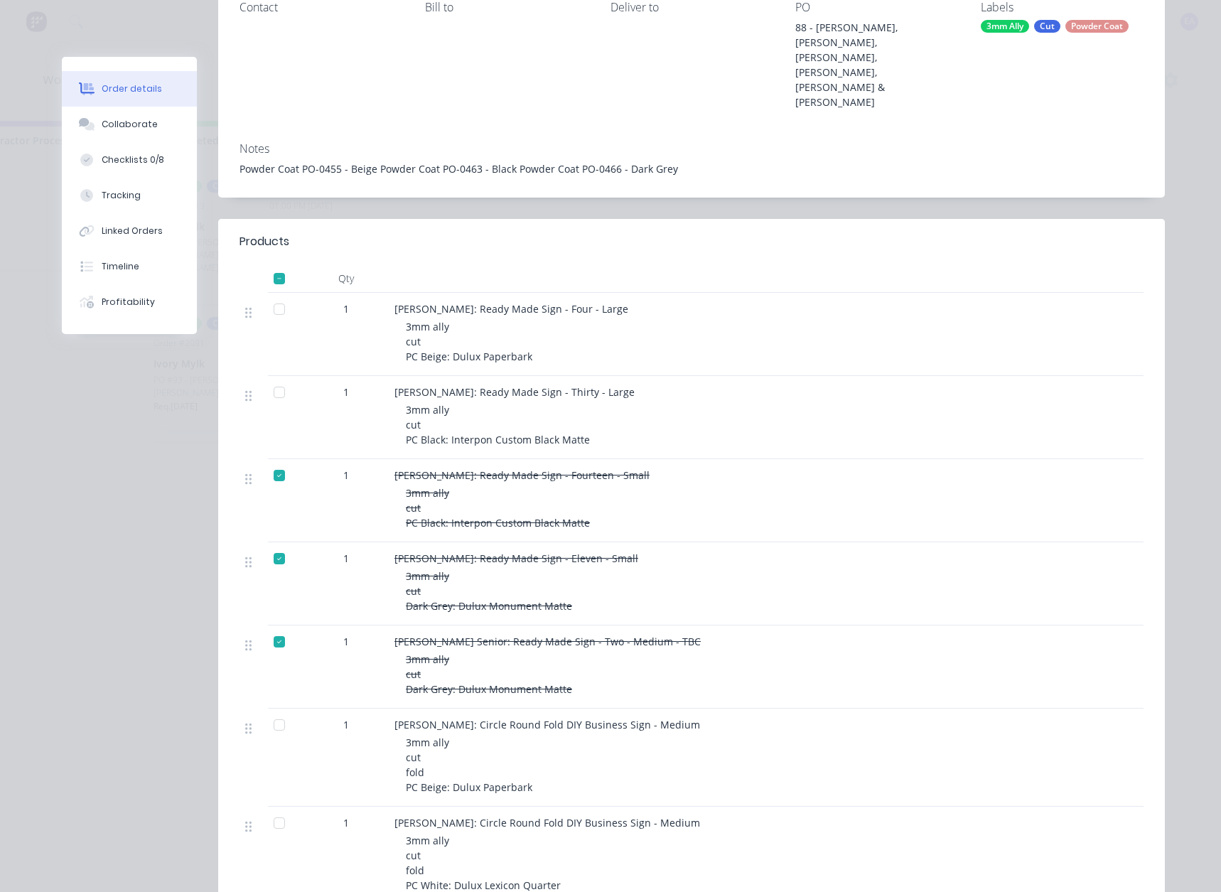
click at [269, 711] on div at bounding box center [279, 725] width 28 height 28
click at [273, 809] on div at bounding box center [279, 823] width 28 height 28
click at [276, 295] on div at bounding box center [279, 309] width 28 height 28
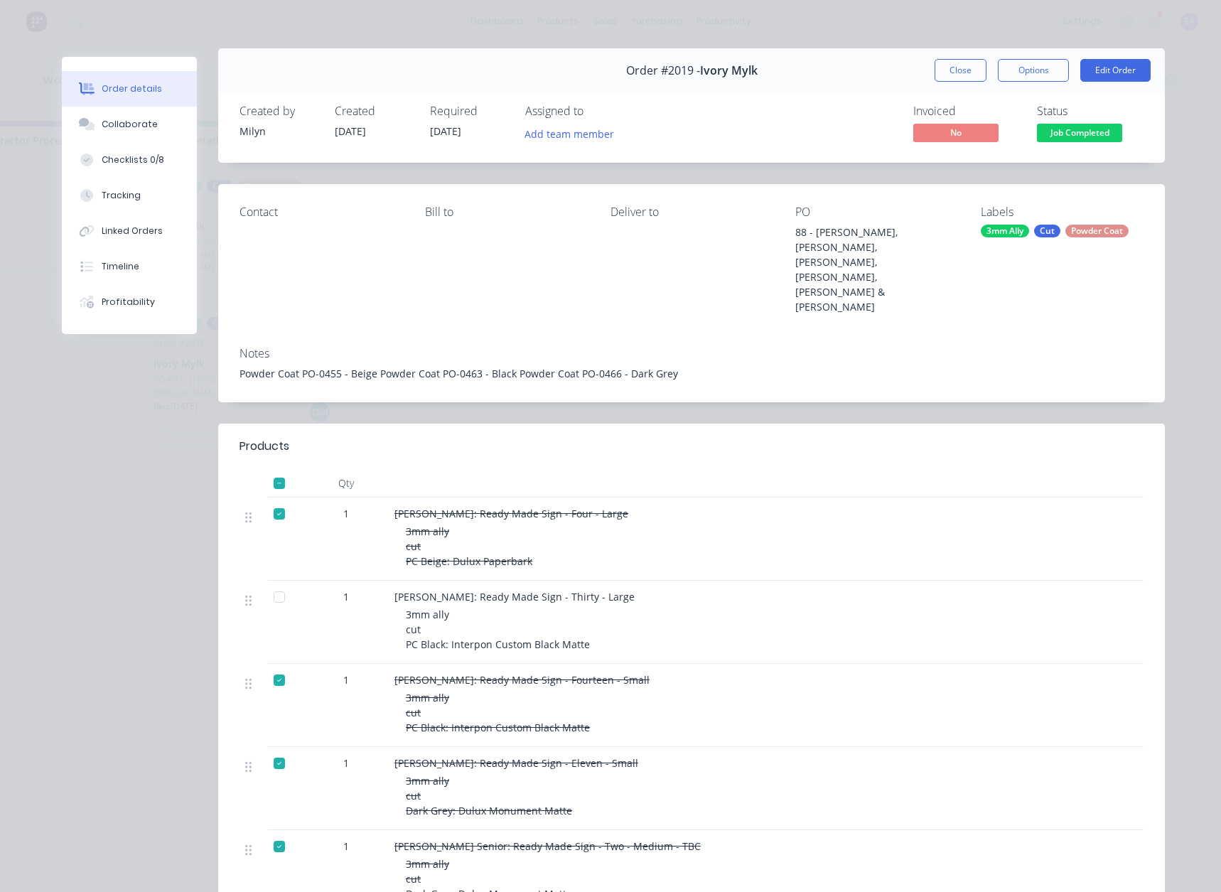
scroll to position [0, 0]
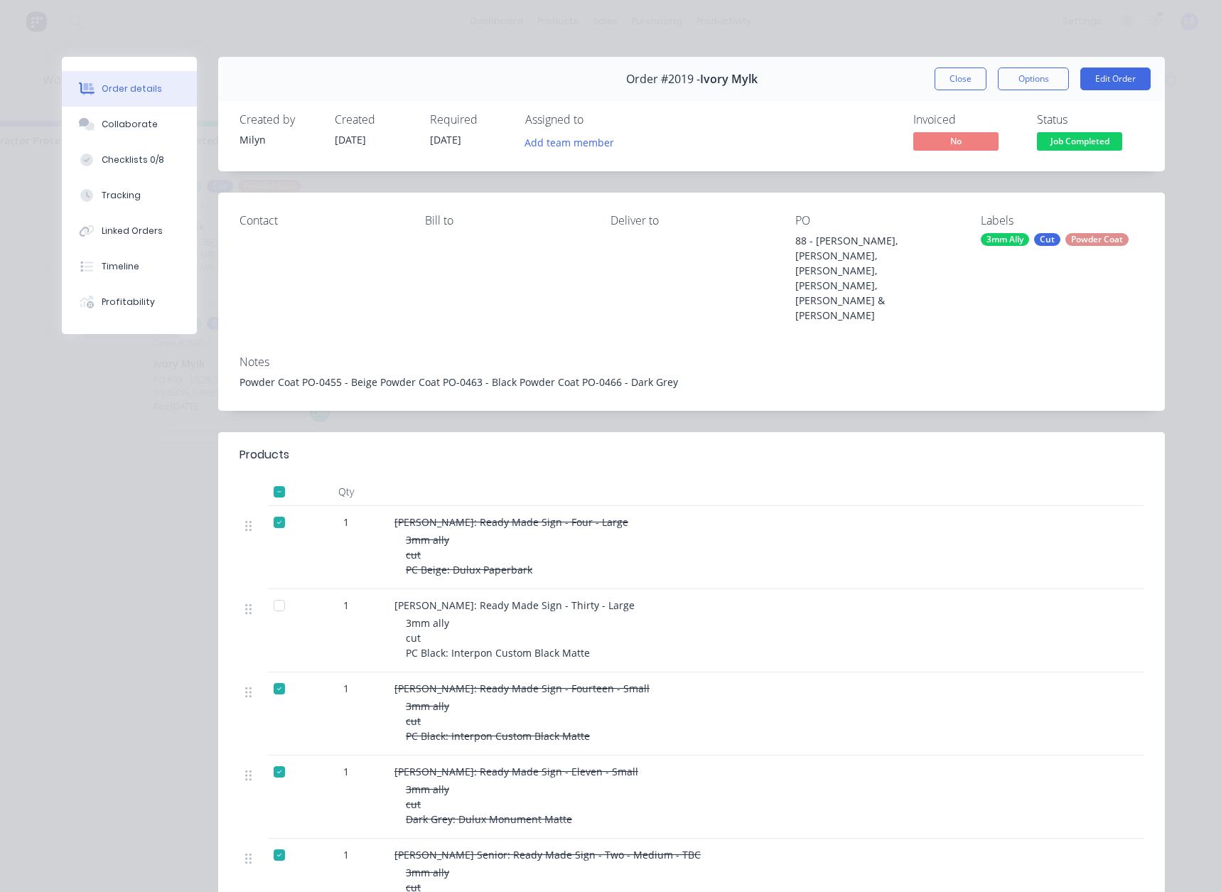
drag, startPoint x: 932, startPoint y: 84, endPoint x: 634, endPoint y: 439, distance: 464.0
click at [934, 84] on button "Close" at bounding box center [960, 78] width 52 height 23
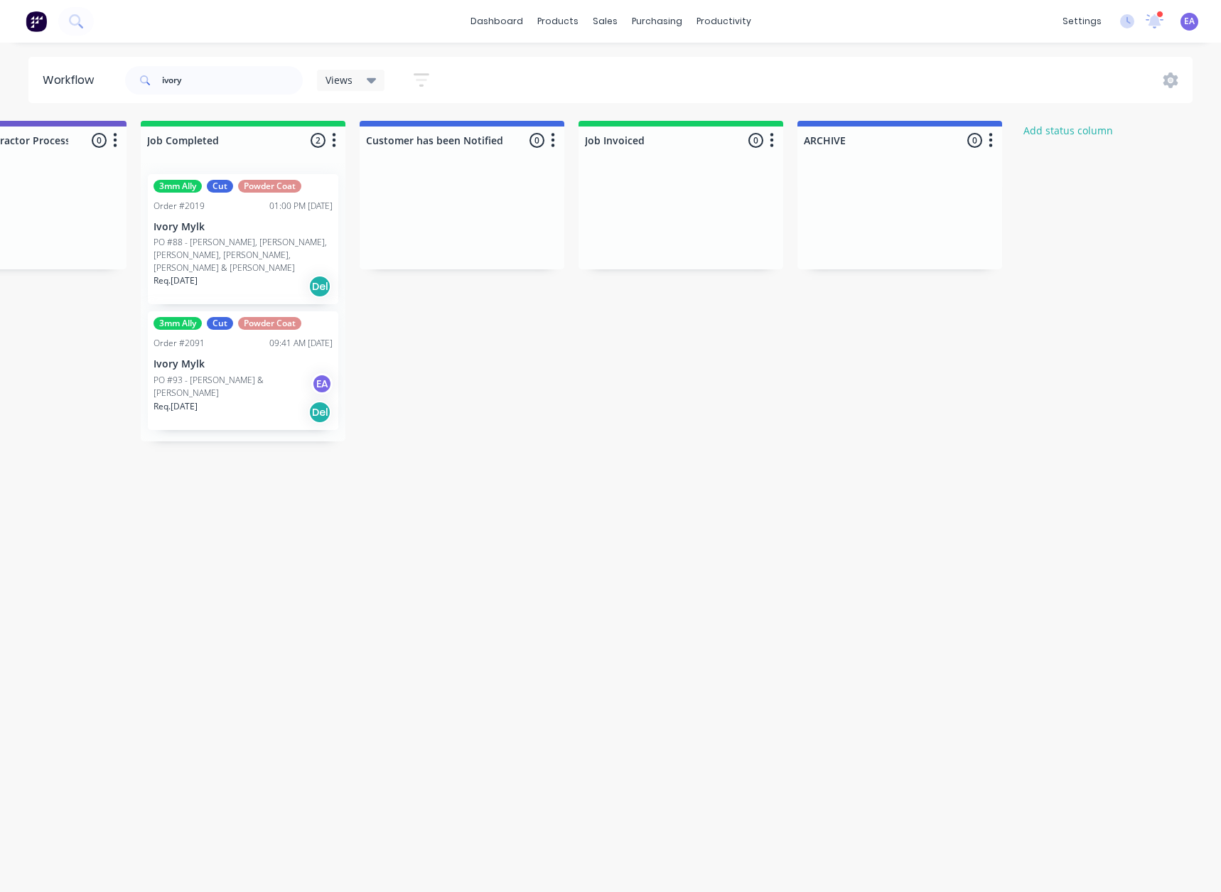
click at [258, 246] on p "PO #88 - [PERSON_NAME], [PERSON_NAME], [PERSON_NAME], [PERSON_NAME], [PERSON_NA…" at bounding box center [242, 255] width 179 height 38
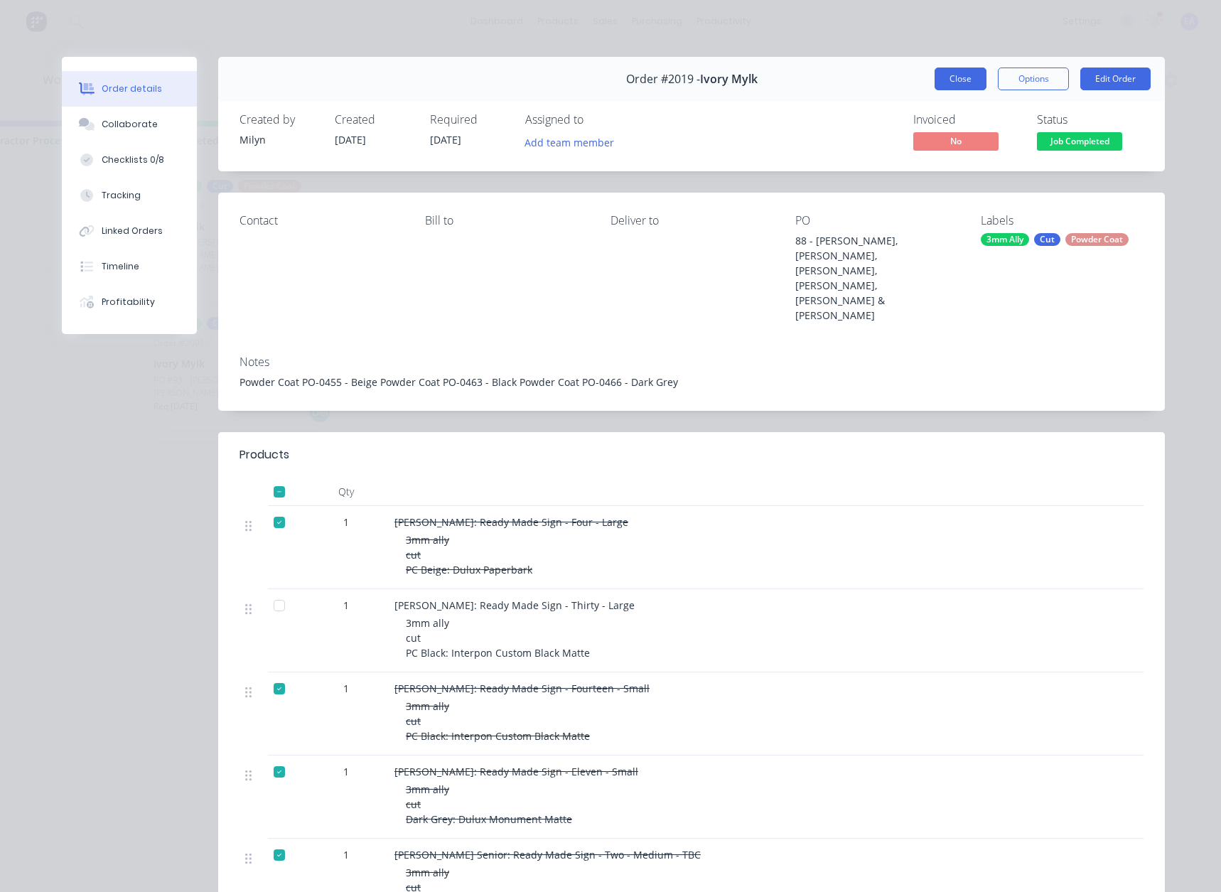
click at [975, 77] on button "Close" at bounding box center [960, 78] width 52 height 23
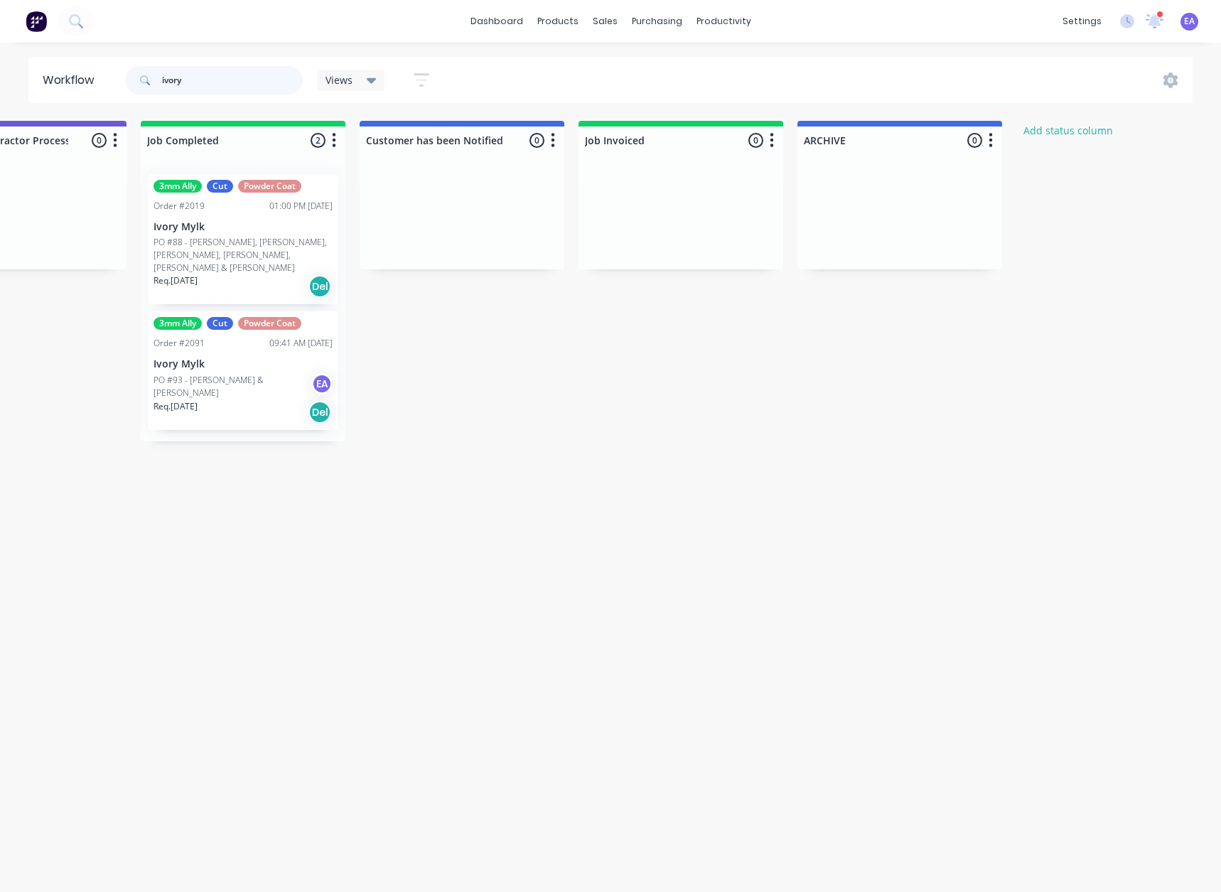
drag, startPoint x: 210, startPoint y: 82, endPoint x: 77, endPoint y: 91, distance: 133.1
click at [77, 91] on header "Workflow ivory Views Save new view None (Default) edit [PERSON_NAME] edit [PERS…" at bounding box center [610, 80] width 1165 height 46
type input "[PERSON_NAME]"
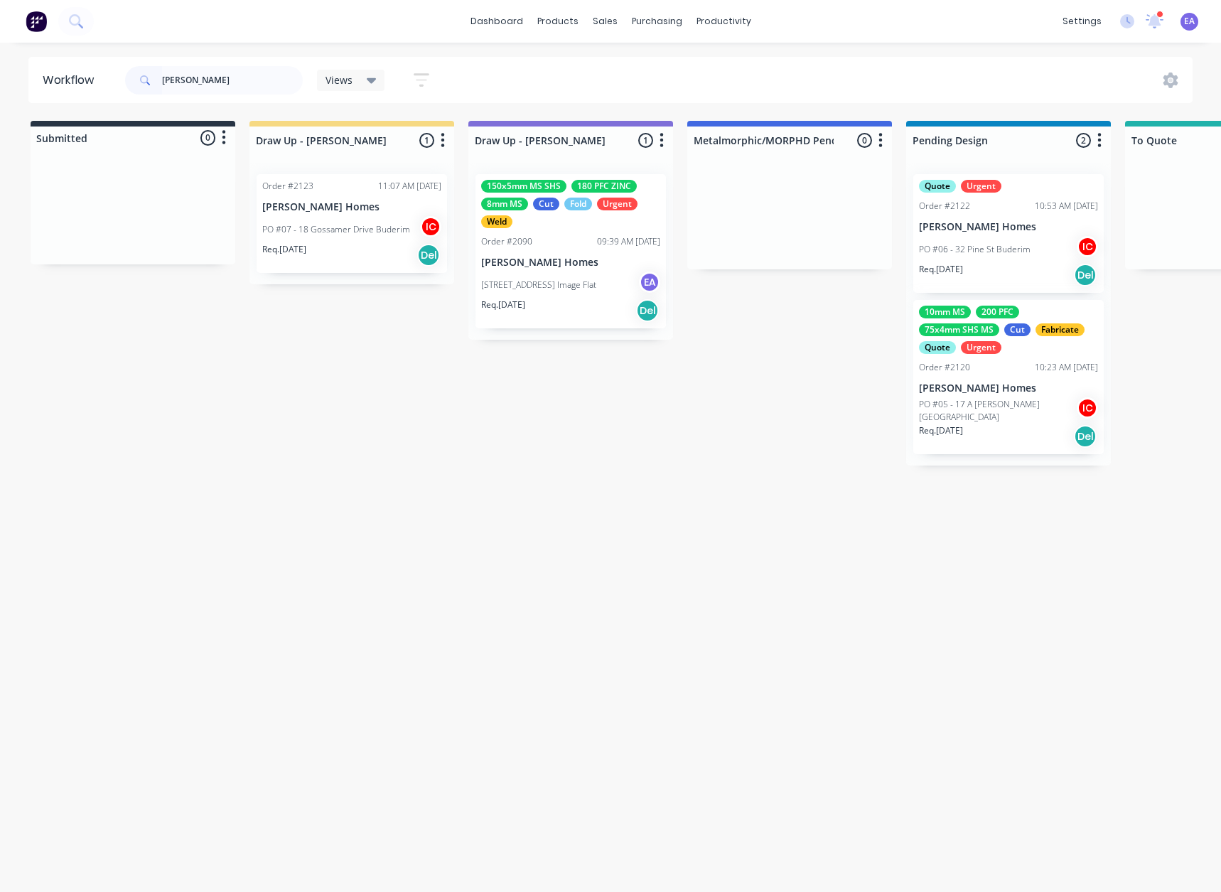
click at [566, 293] on div "[STREET_ADDRESS] Image Flat EA" at bounding box center [570, 284] width 179 height 27
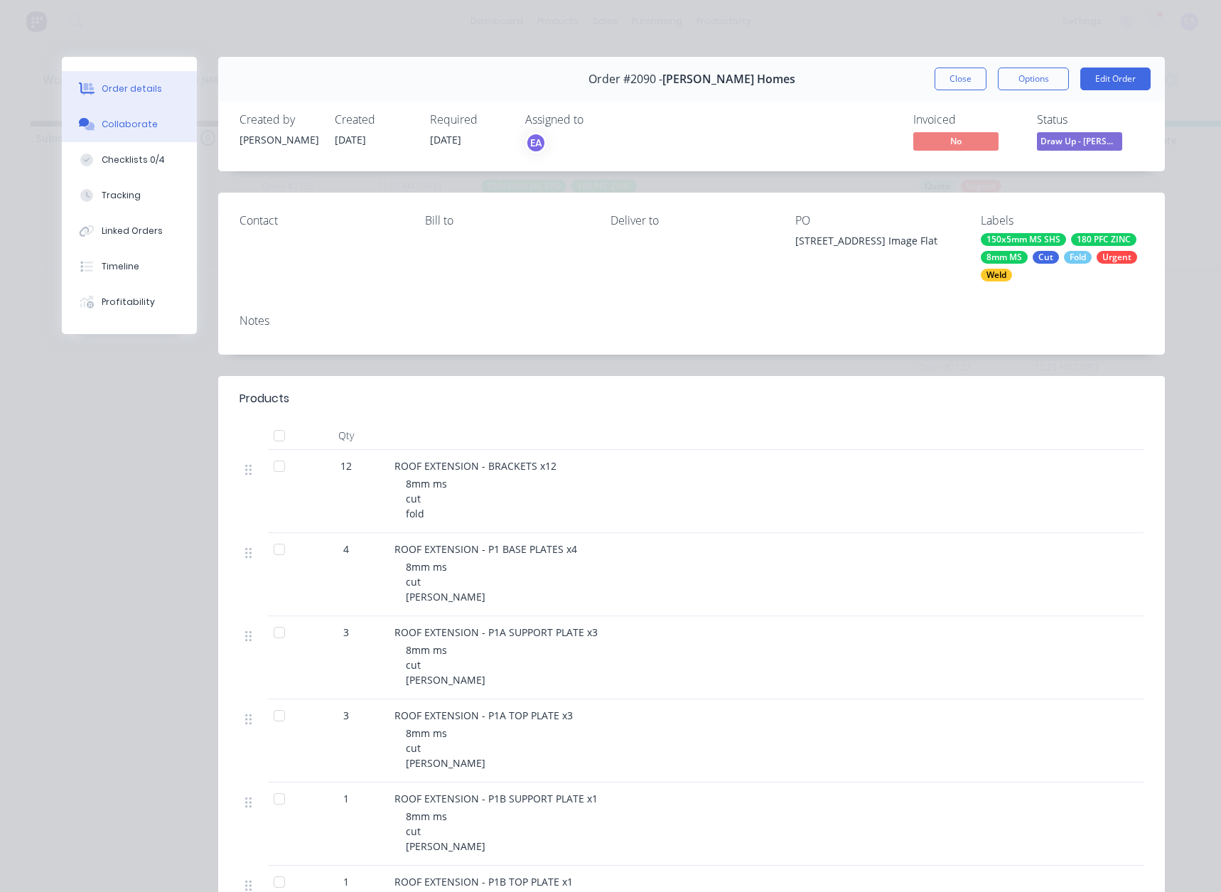
click at [139, 119] on div "Collaborate" at bounding box center [130, 124] width 56 height 13
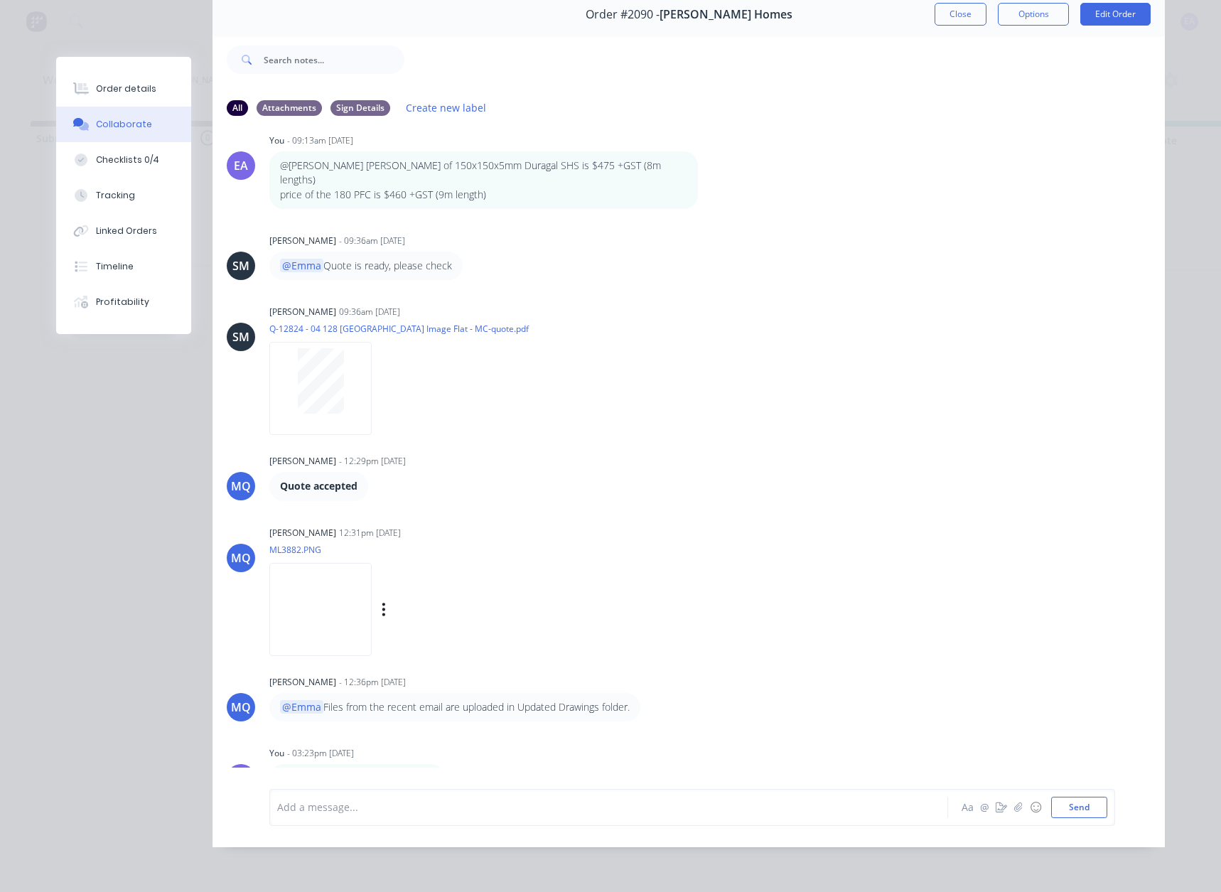
scroll to position [75, 0]
click at [323, 392] on div at bounding box center [320, 388] width 102 height 93
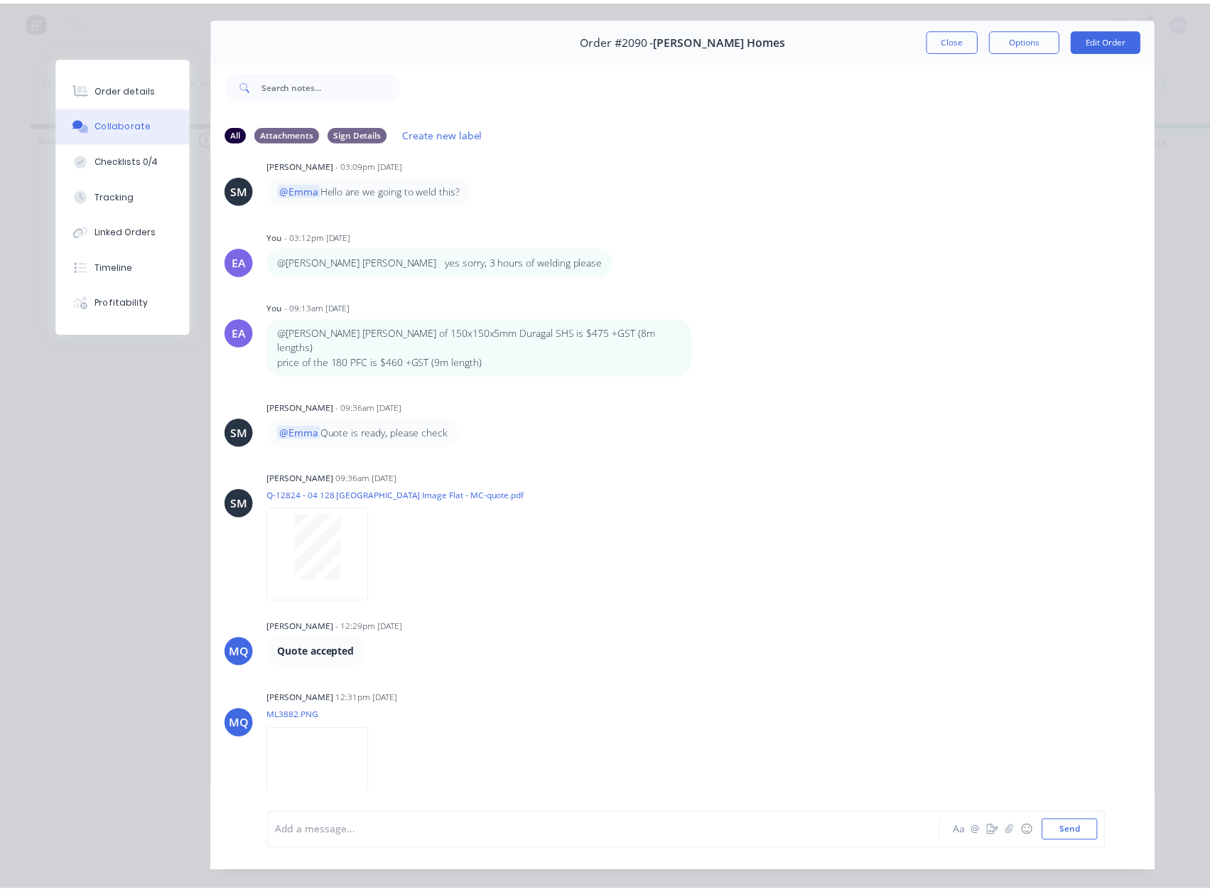
scroll to position [4, 0]
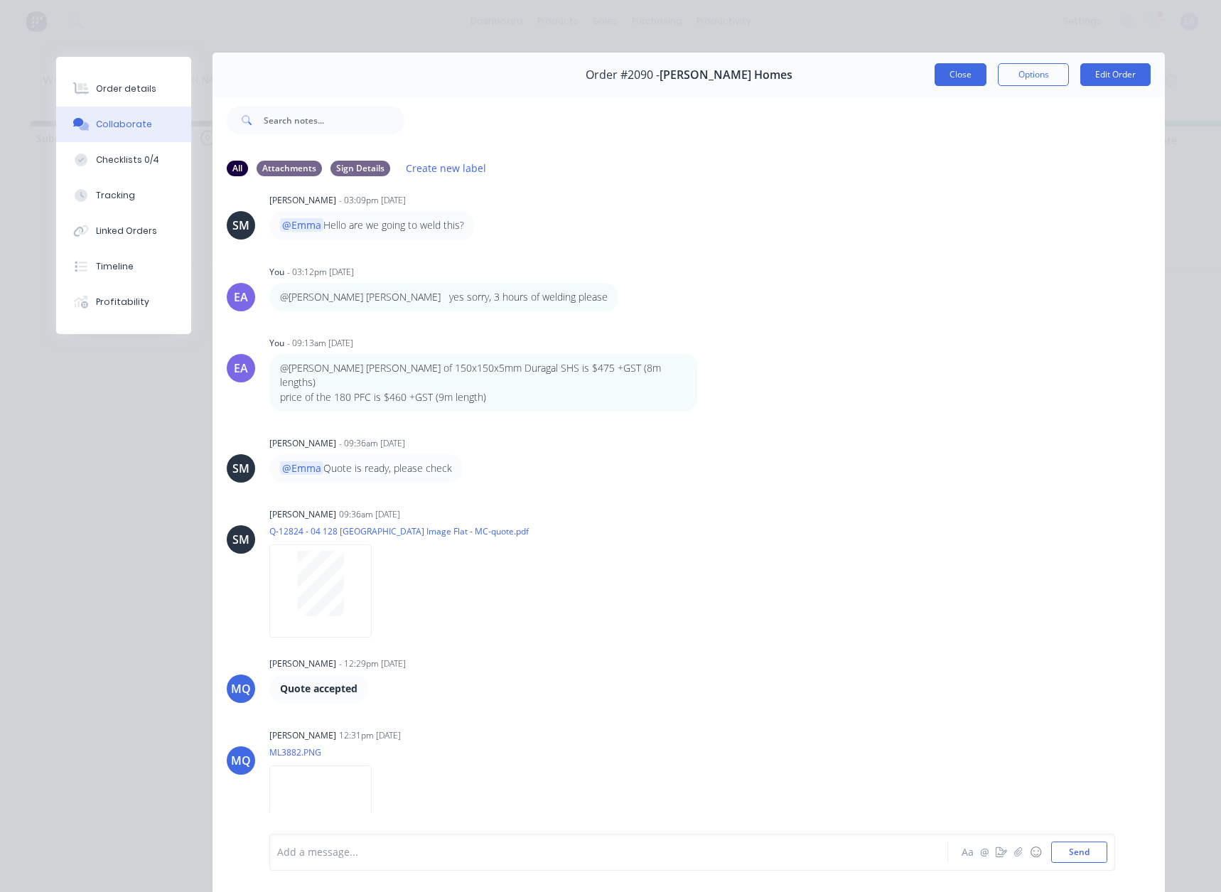
click at [936, 80] on button "Close" at bounding box center [960, 74] width 52 height 23
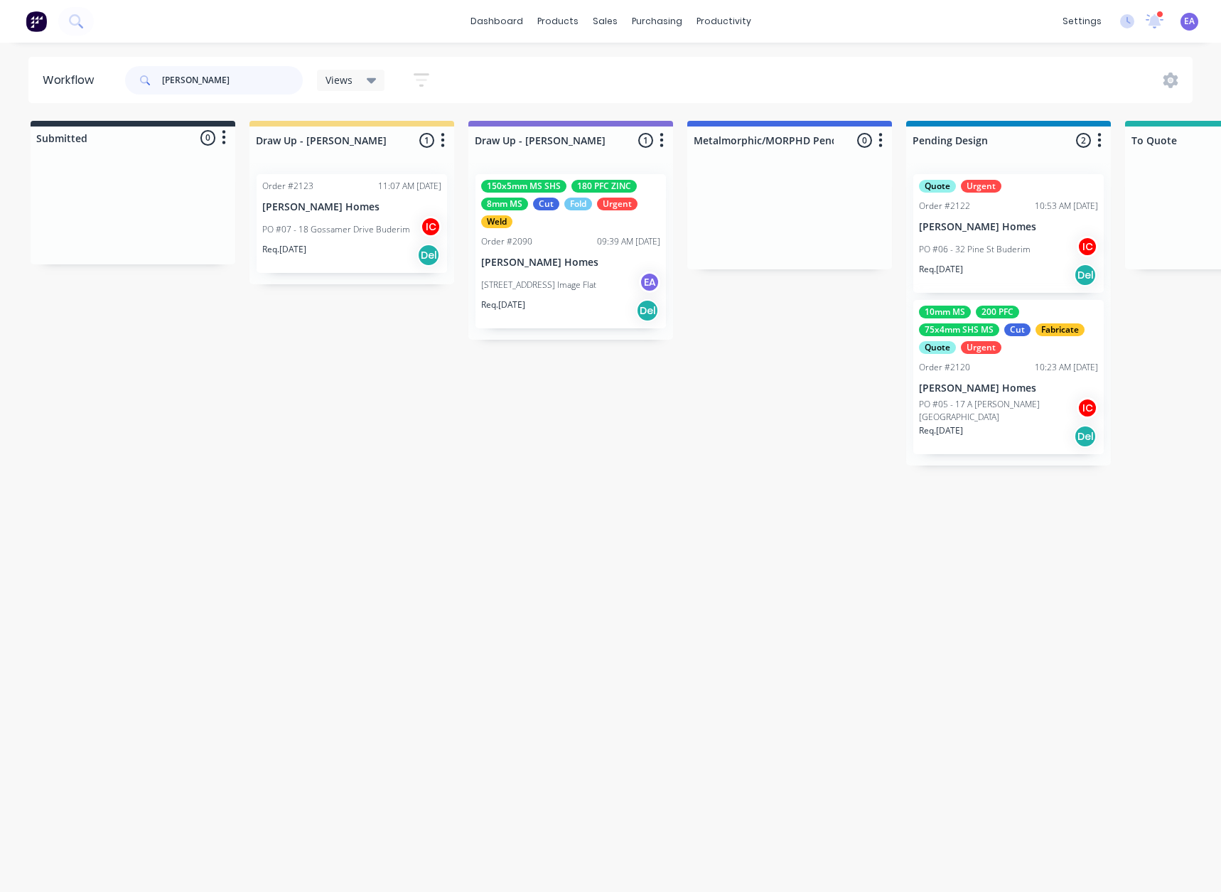
click at [127, 102] on header "Workflow joey Views Save new view None (Default) edit [PERSON_NAME] edit [PERSO…" at bounding box center [610, 80] width 1165 height 46
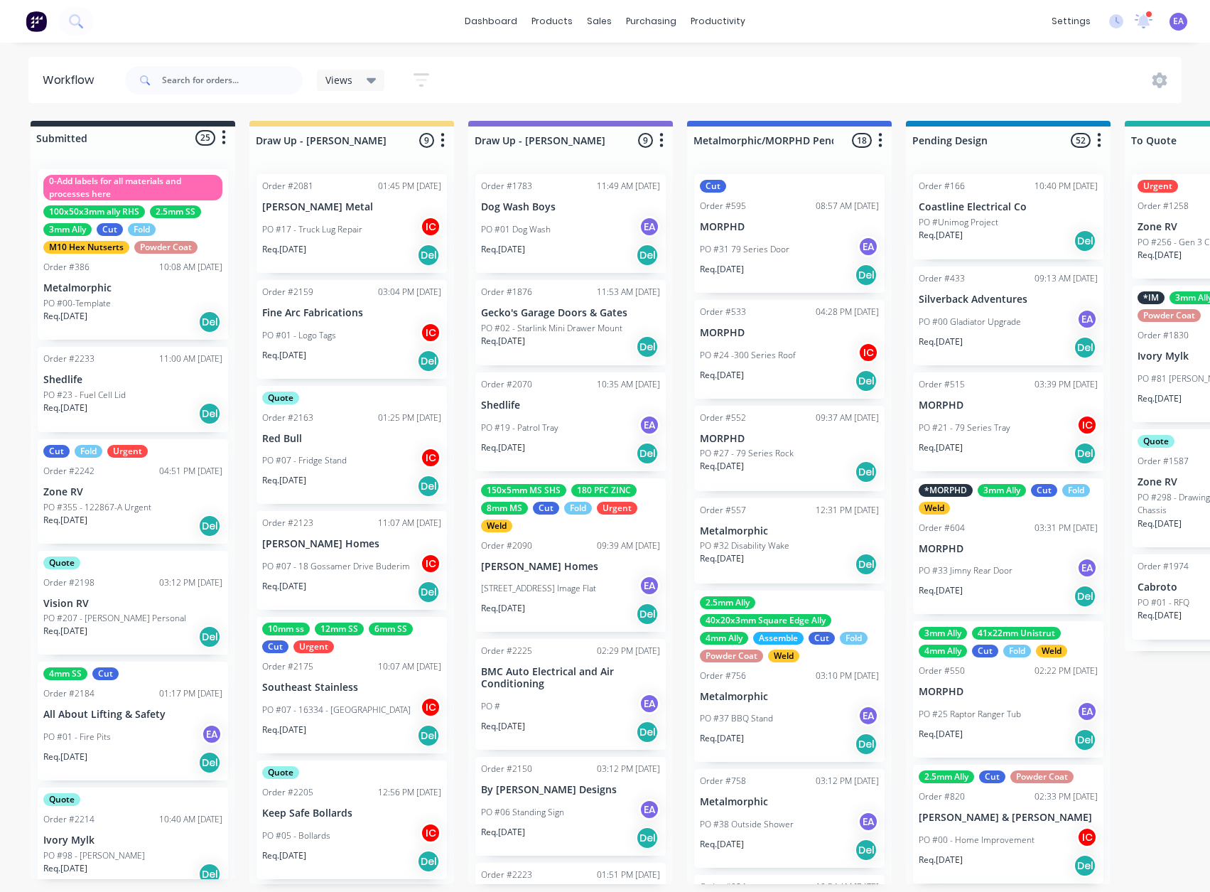
click at [647, 63] on div "Views Save new view None (Default) edit [PERSON_NAME] edit [PERSON_NAME] edit S…" at bounding box center [652, 80] width 1060 height 43
click at [470, 75] on div "Views Save new view None (Default) edit [PERSON_NAME] edit [PERSON_NAME] edit S…" at bounding box center [652, 80] width 1060 height 43
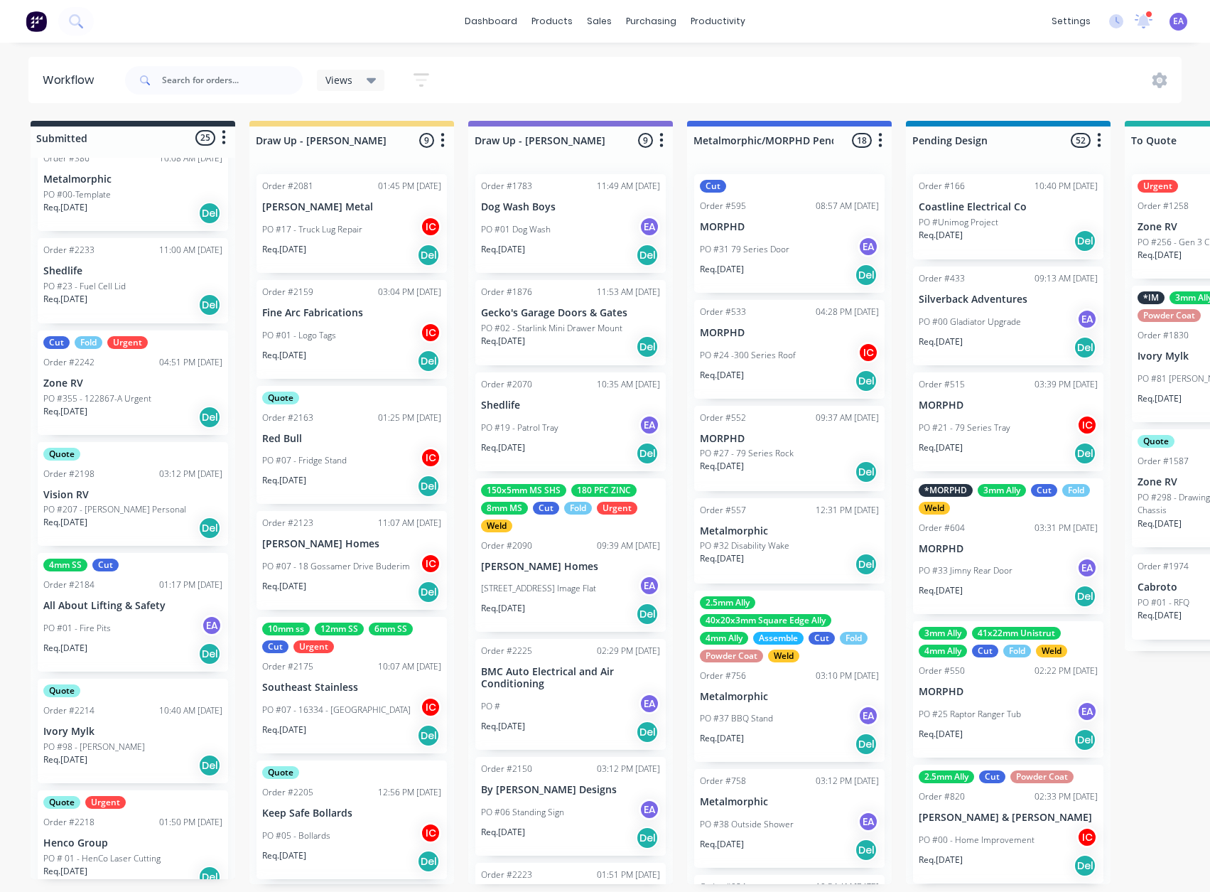
scroll to position [0, 0]
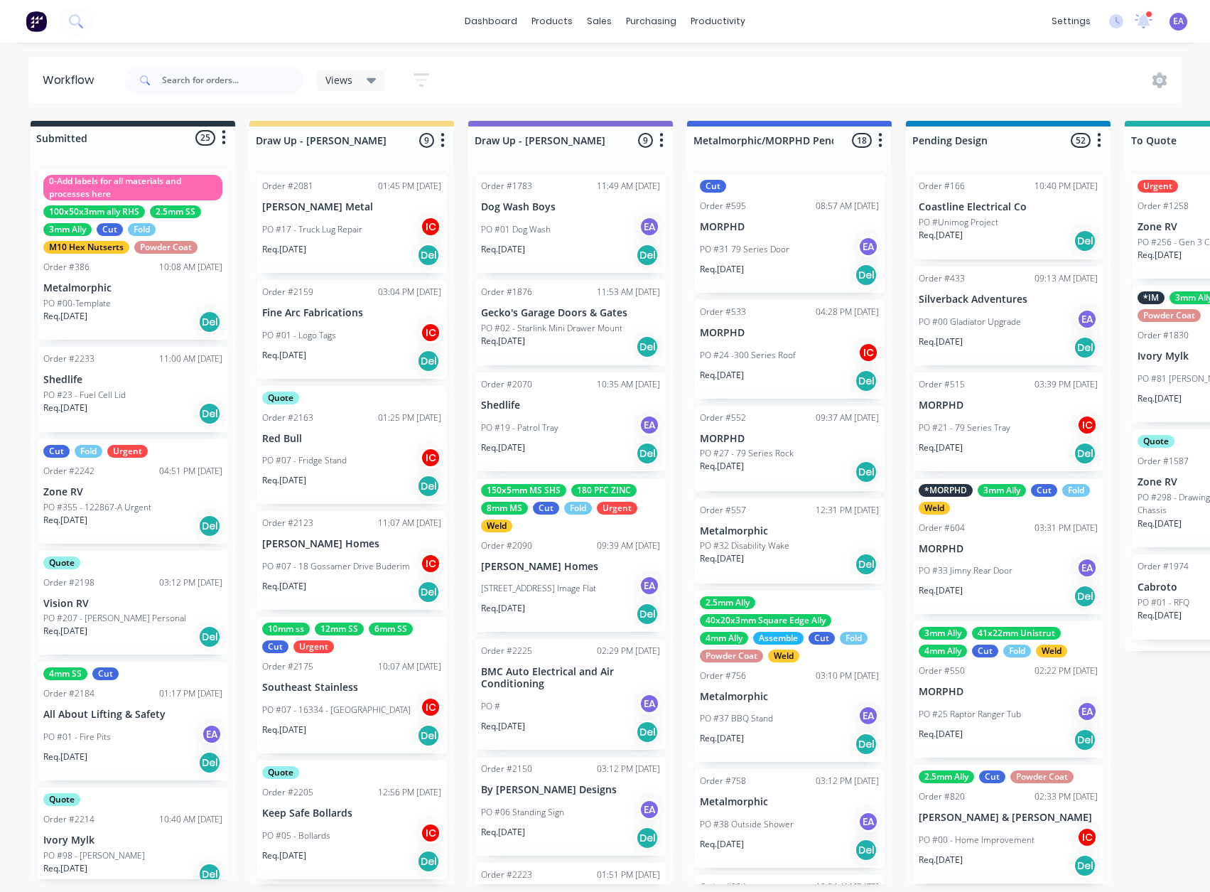
click at [470, 82] on div "Views Save new view None (Default) edit [PERSON_NAME] edit [PERSON_NAME] edit S…" at bounding box center [652, 80] width 1060 height 43
click at [203, 74] on input "text" at bounding box center [232, 80] width 141 height 28
